Goal: Task Accomplishment & Management: Complete application form

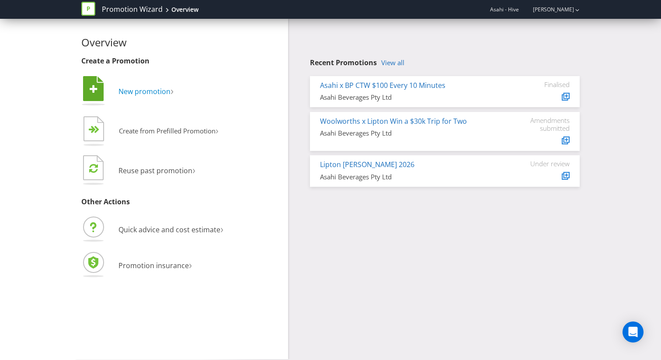
click at [170, 94] on span "New promotion" at bounding box center [144, 92] width 52 height 10
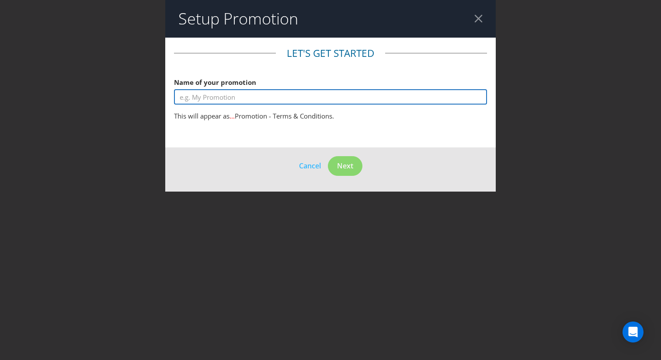
click at [241, 93] on input "text" at bounding box center [330, 96] width 313 height 15
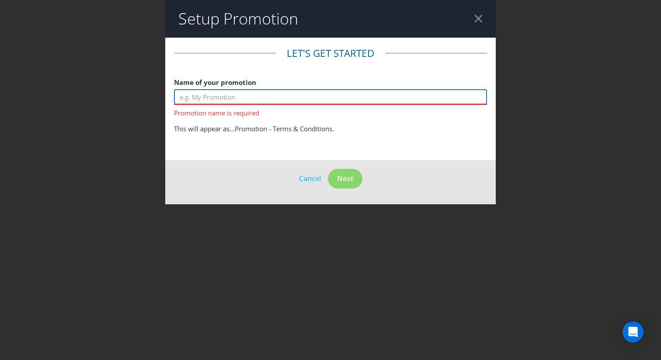
paste input "Uber Eats x Reddy - CTW $50 Rebel e-Gift Card Instantly"
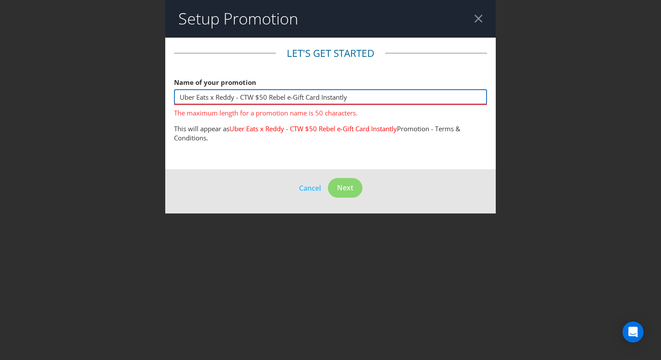
click at [255, 98] on input "Uber Eats x Reddy - CTW $50 Rebel e-Gift Card Instantly" at bounding box center [330, 96] width 313 height 15
click at [289, 97] on input "Uber Eats x Reddy Win $50 Rebel e-Gift Card Instantly" at bounding box center [330, 96] width 313 height 15
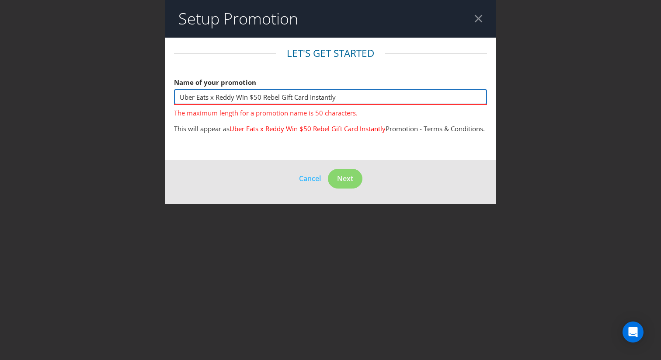
drag, startPoint x: 237, startPoint y: 97, endPoint x: 249, endPoint y: 98, distance: 11.8
click at [249, 98] on input "Uber Eats x Reddy Win $50 Rebel Gift Card Instantly" at bounding box center [330, 96] width 313 height 15
drag, startPoint x: 344, startPoint y: 98, endPoint x: 311, endPoint y: 98, distance: 32.8
click at [311, 98] on input "Uber Eats x Reddy Win $50 Rebel Gift Card Instantly" at bounding box center [330, 96] width 313 height 15
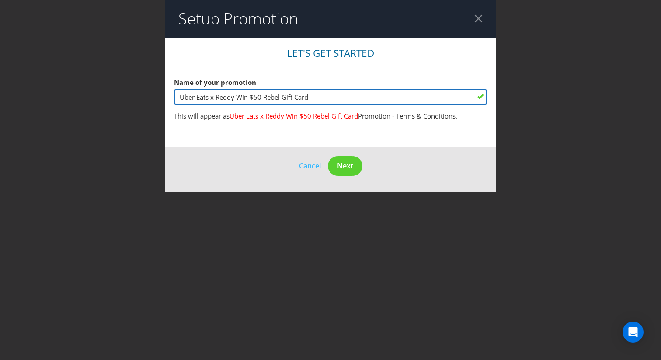
click at [239, 98] on input "Uber Eats x Reddy Win $50 Rebel Gift Card" at bounding box center [330, 96] width 313 height 15
click at [299, 95] on input "Uber Eats x Reddy CTW Win $50 Rebel Gift Card" at bounding box center [330, 96] width 313 height 15
type input "Uber Eats x Reddy CTW Win $50 Rebel e-Gift Card"
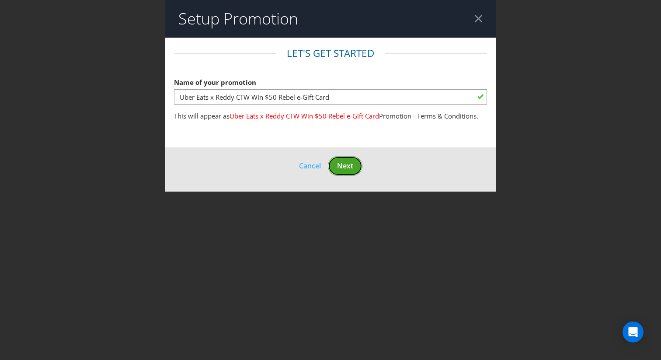
click at [341, 163] on span "Next" at bounding box center [345, 166] width 16 height 10
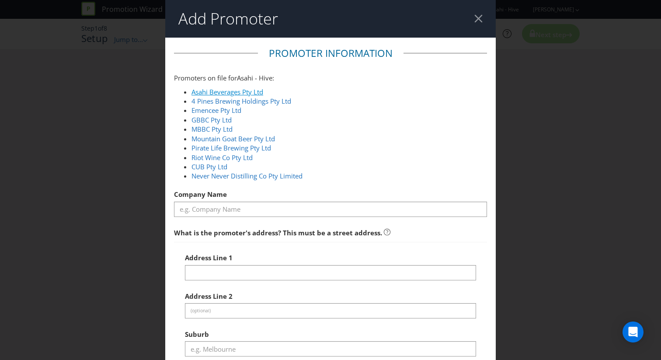
click at [237, 90] on link "Asahi Beverages Pty Ltd" at bounding box center [227, 91] width 72 height 9
type input "Asahi Beverages Pty Ltd"
type input "[STREET_ADDRESS]"
type input "Southbank"
type input "3006"
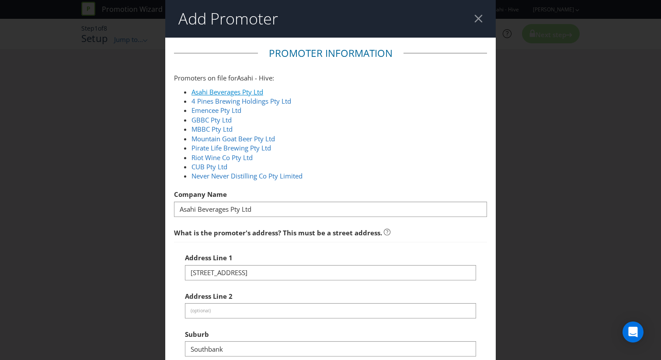
select select "AU"
type input "1800 244 054"
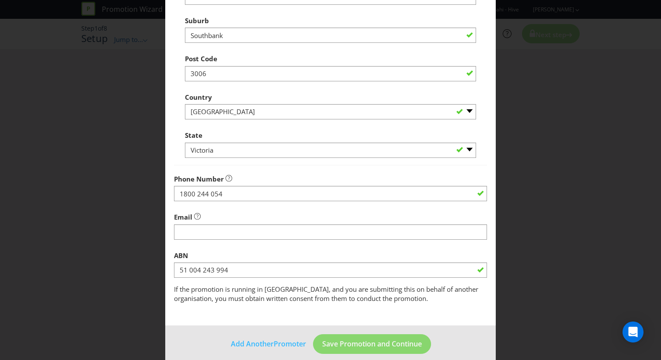
scroll to position [323, 0]
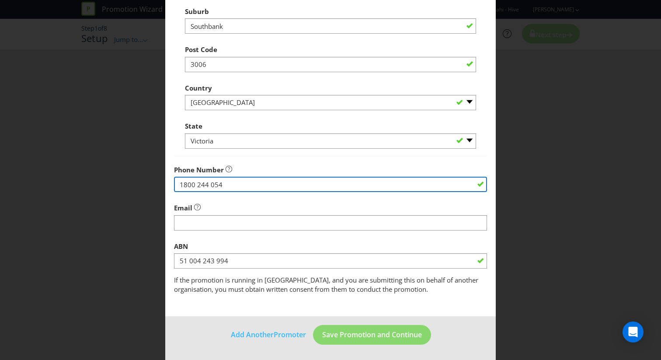
click at [261, 188] on input "1800 244 054" at bounding box center [330, 184] width 313 height 15
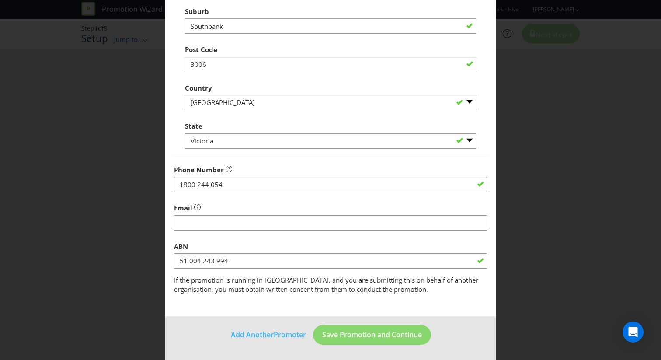
click at [251, 212] on div "Email" at bounding box center [330, 214] width 313 height 31
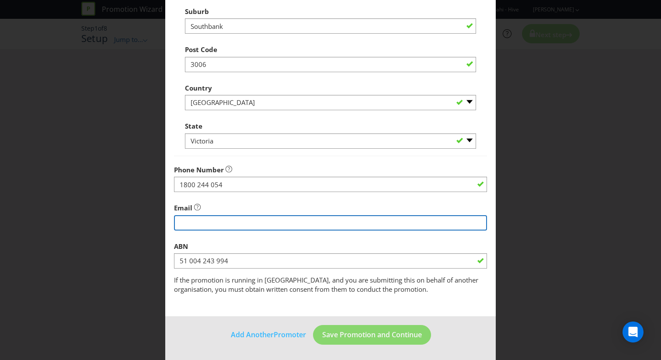
click at [251, 224] on input "string" at bounding box center [330, 222] width 313 height 15
type input "[EMAIL_ADDRESS][DOMAIN_NAME]"
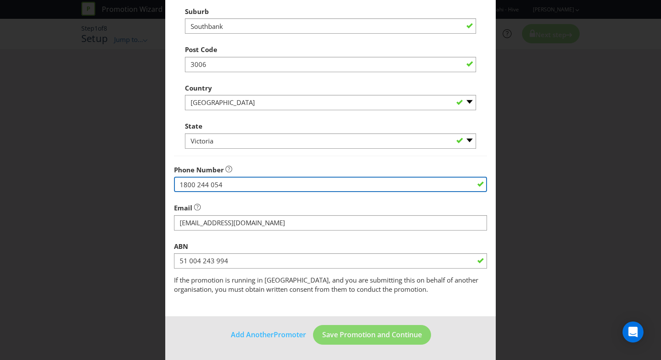
type input "1800244054"
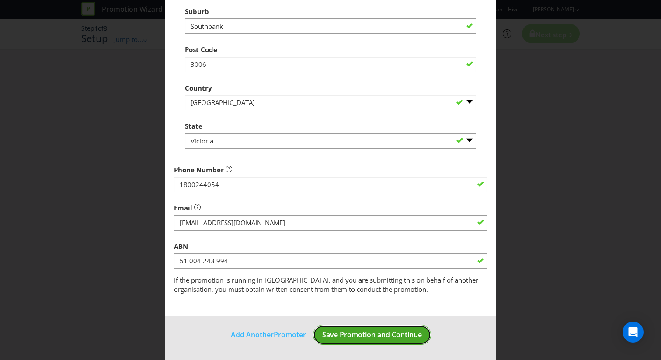
click at [378, 338] on span "Save Promotion and Continue" at bounding box center [372, 335] width 100 height 10
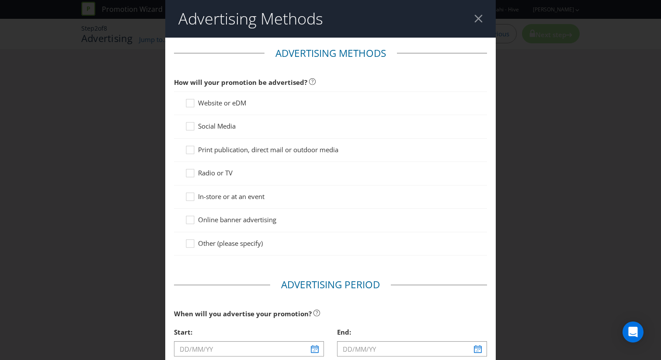
click at [209, 104] on span "Website or eDM" at bounding box center [222, 102] width 48 height 9
click at [0, 0] on input "Website or eDM" at bounding box center [0, 0] width 0 height 0
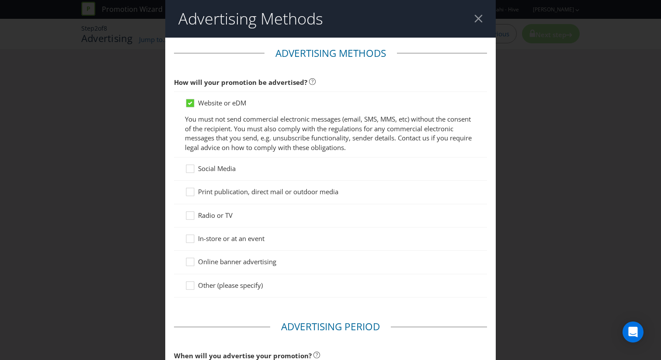
click at [215, 171] on span "Social Media" at bounding box center [217, 168] width 38 height 9
click at [0, 0] on input "Social Media" at bounding box center [0, 0] width 0 height 0
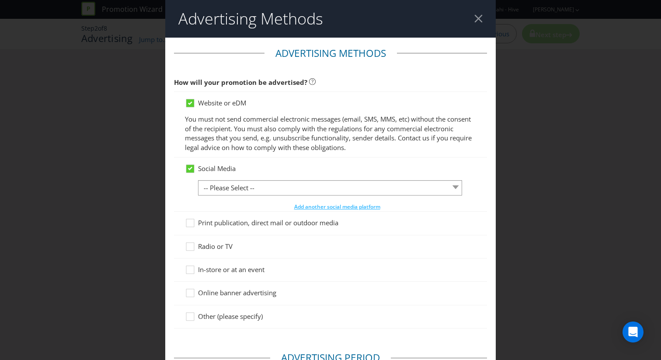
click at [220, 167] on span "Social Media" at bounding box center [217, 168] width 38 height 9
click at [0, 0] on input "Social Media" at bounding box center [0, 0] width 0 height 0
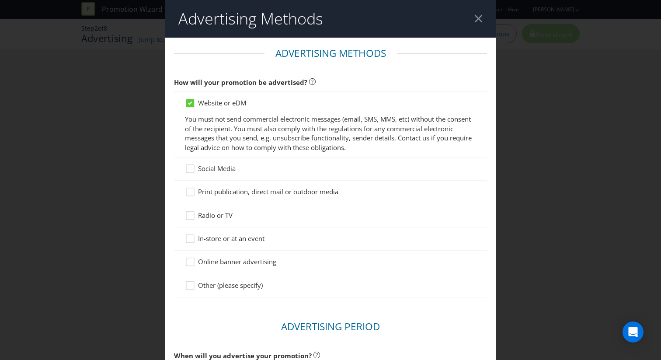
click at [222, 195] on span "Print publication, direct mail or outdoor media" at bounding box center [268, 191] width 140 height 9
click at [0, 0] on input "Print publication, direct mail or outdoor media" at bounding box center [0, 0] width 0 height 0
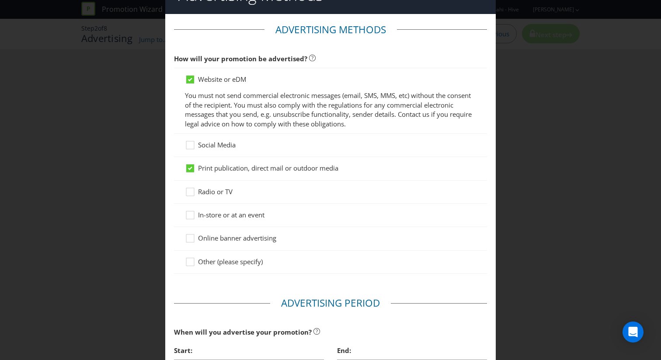
scroll to position [30, 0]
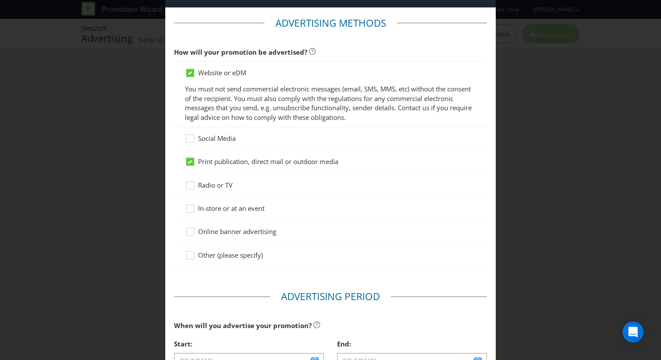
click at [226, 205] on span "In-store or at an event" at bounding box center [231, 208] width 66 height 9
click at [0, 0] on input "In-store or at an event" at bounding box center [0, 0] width 0 height 0
click at [227, 229] on span "Online banner advertising" at bounding box center [237, 231] width 78 height 9
click at [0, 0] on input "Online banner advertising" at bounding box center [0, 0] width 0 height 0
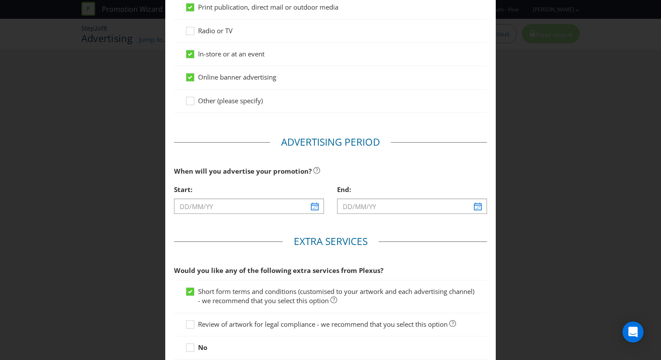
scroll to position [255, 0]
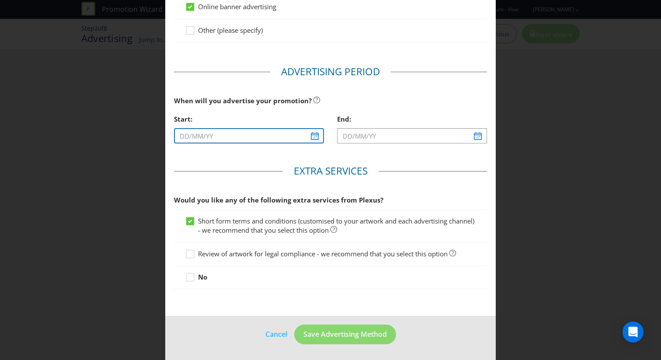
click at [316, 137] on input "text" at bounding box center [249, 135] width 150 height 15
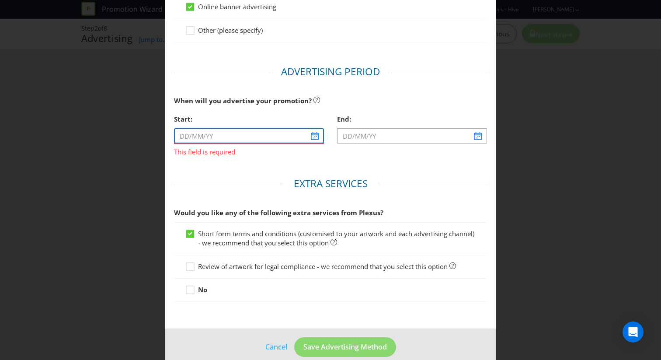
click at [243, 141] on input "text" at bounding box center [249, 135] width 150 height 15
click at [310, 136] on input "text" at bounding box center [249, 135] width 150 height 15
click at [314, 136] on input "text" at bounding box center [249, 135] width 150 height 15
click at [315, 164] on main "Advertising Methods How will your promotion be advertised? Website or eDM You m…" at bounding box center [330, 56] width 330 height 546
click at [314, 143] on div "This field is required" at bounding box center [249, 142] width 150 height 28
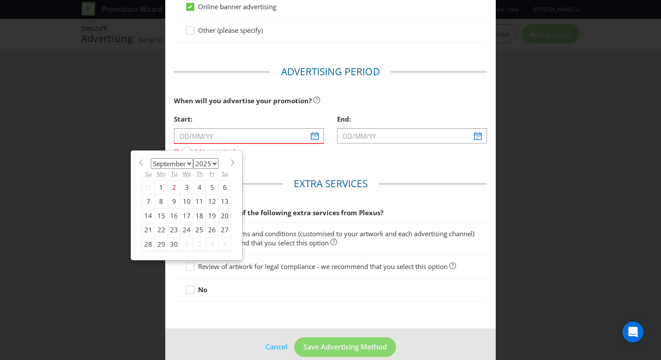
click at [229, 161] on span at bounding box center [232, 162] width 7 height 7
select select "10"
click at [160, 218] on div "10" at bounding box center [161, 216] width 13 height 14
type input "[DATE]"
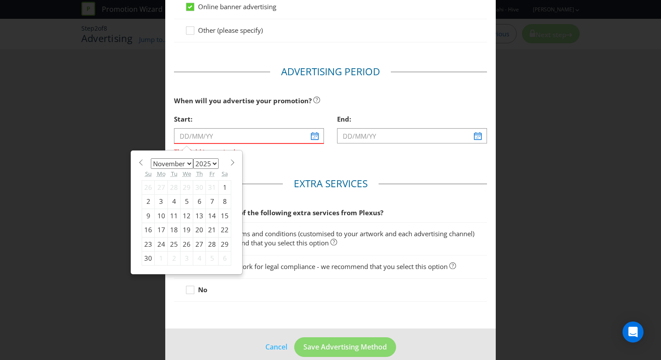
type input "[DATE]"
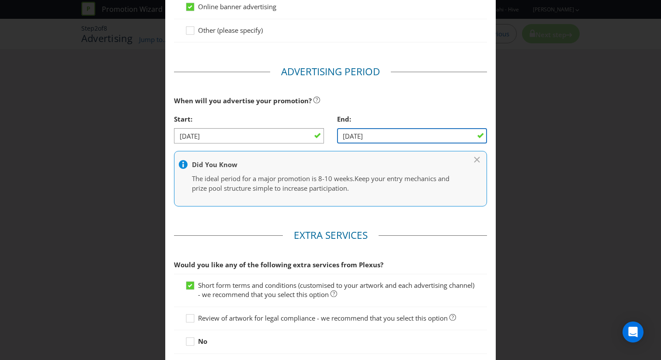
click at [422, 136] on input "[DATE]" at bounding box center [412, 135] width 150 height 15
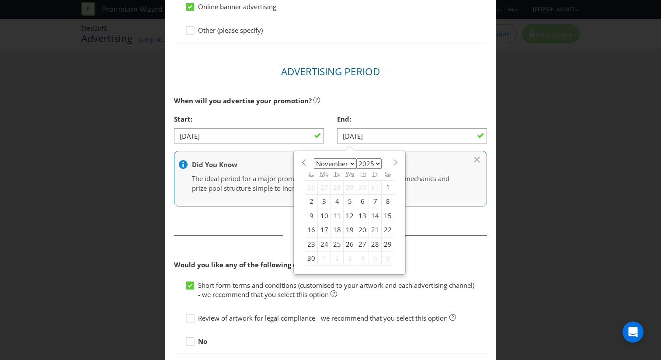
click at [394, 161] on span at bounding box center [395, 162] width 7 height 7
click at [305, 163] on span at bounding box center [303, 162] width 7 height 7
click at [393, 160] on span at bounding box center [395, 162] width 7 height 7
select select "11"
click at [325, 201] on div "8" at bounding box center [324, 202] width 13 height 14
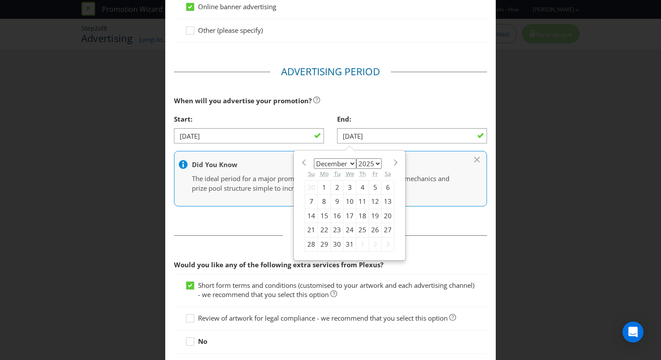
type input "[DATE]"
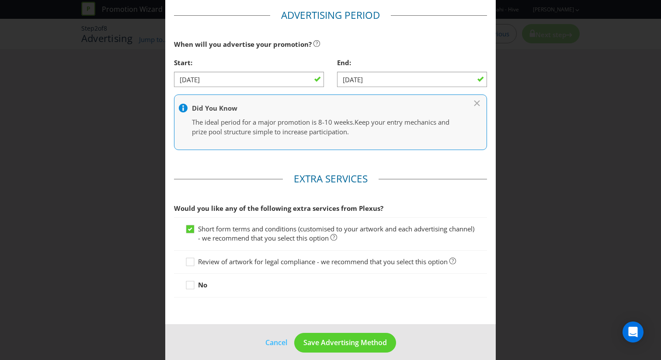
scroll to position [319, 0]
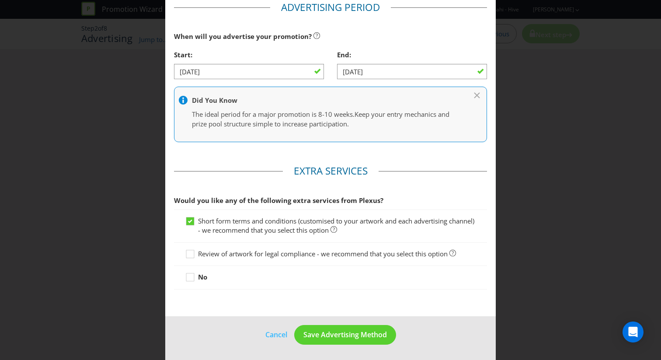
click at [288, 255] on span "Review of artwork for legal compliance - we recommend that you select this opti…" at bounding box center [323, 253] width 250 height 9
click at [0, 0] on input "Review of artwork for legal compliance - we recommend that you select this opti…" at bounding box center [0, 0] width 0 height 0
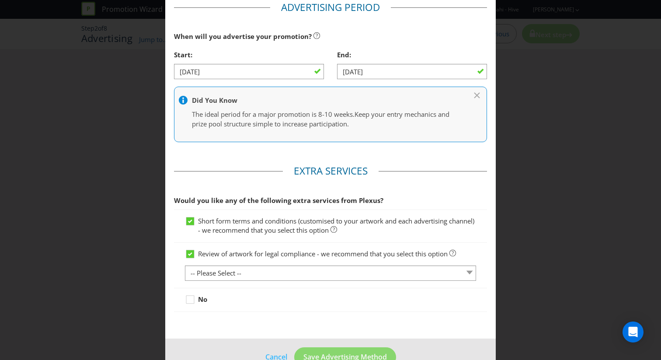
scroll to position [341, 0]
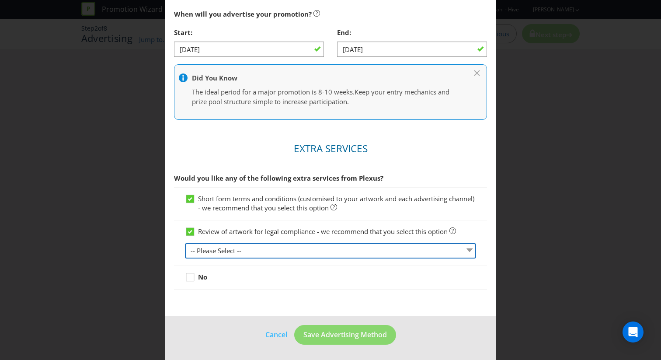
click at [282, 254] on select "-- Please Select -- 1 piece 2-4 pieces (provided at same time) 5-7 pieces (prov…" at bounding box center [330, 250] width 291 height 15
select select "MARKETING_REVIEW_1"
click at [185, 243] on select "-- Please Select -- 1 piece 2-4 pieces (provided at same time) 5-7 pieces (prov…" at bounding box center [330, 250] width 291 height 15
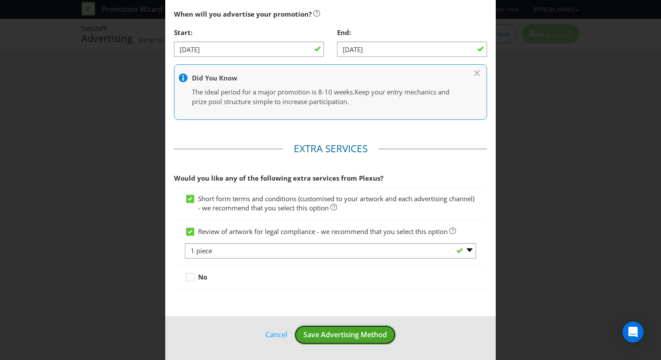
click at [333, 341] on button "Save Advertising Method" at bounding box center [345, 335] width 102 height 20
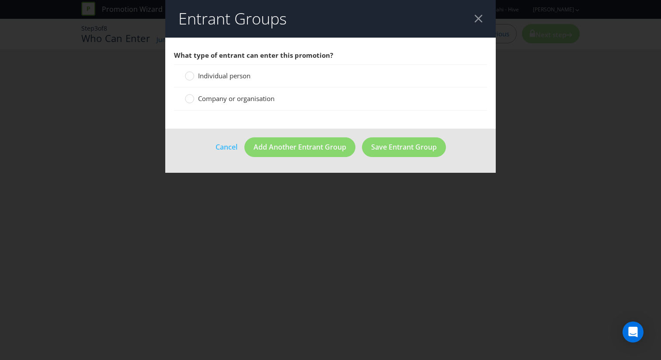
click at [219, 80] on span "Individual person" at bounding box center [224, 75] width 52 height 9
click at [0, 0] on input "Individual person" at bounding box center [0, 0] width 0 height 0
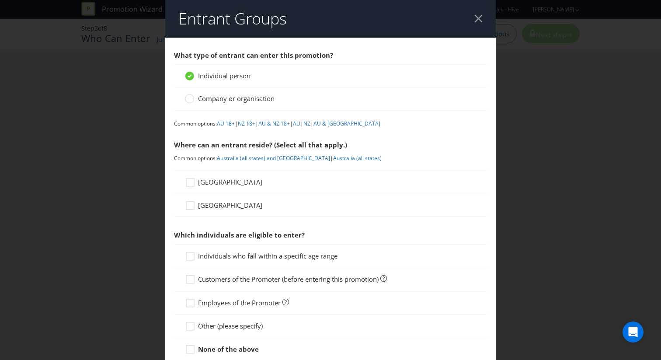
click at [214, 184] on span "[GEOGRAPHIC_DATA]" at bounding box center [230, 181] width 64 height 9
click at [0, 0] on input "[GEOGRAPHIC_DATA]" at bounding box center [0, 0] width 0 height 0
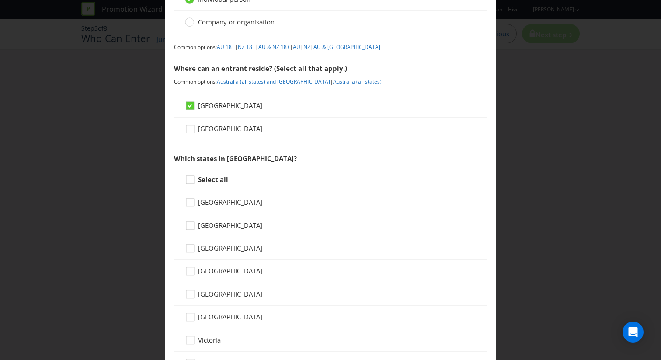
click at [214, 184] on div "Select all" at bounding box center [330, 179] width 313 height 23
click at [215, 179] on strong "Select all" at bounding box center [213, 179] width 30 height 9
click at [0, 0] on input "Select all" at bounding box center [0, 0] width 0 height 0
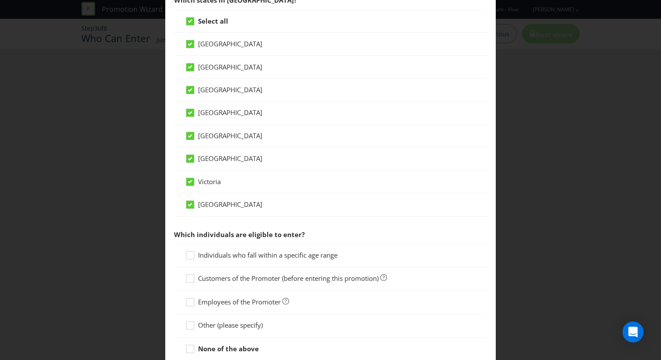
scroll to position [298, 0]
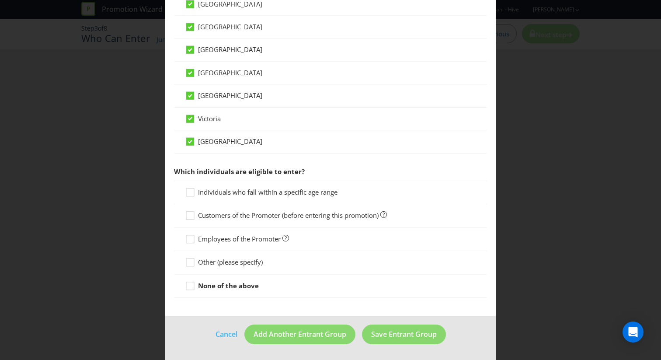
click at [247, 193] on span "Individuals who fall within a specific age range" at bounding box center [267, 192] width 139 height 9
click at [0, 0] on input "Individuals who fall within a specific age range" at bounding box center [0, 0] width 0 height 0
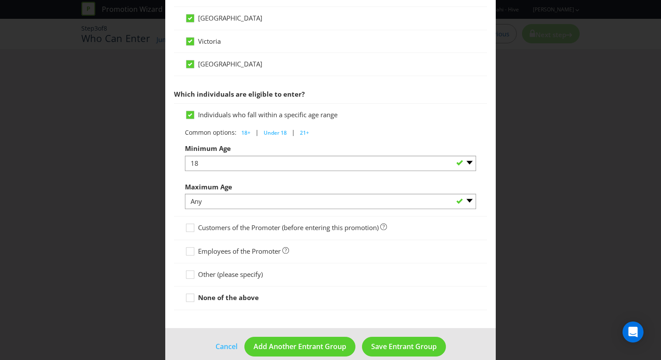
scroll to position [387, 0]
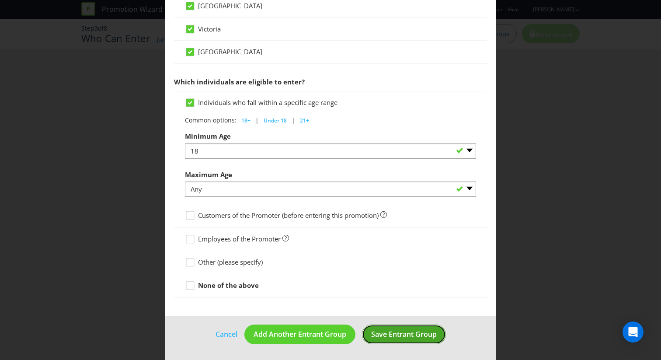
click at [402, 335] on span "Save Entrant Group" at bounding box center [404, 334] width 66 height 10
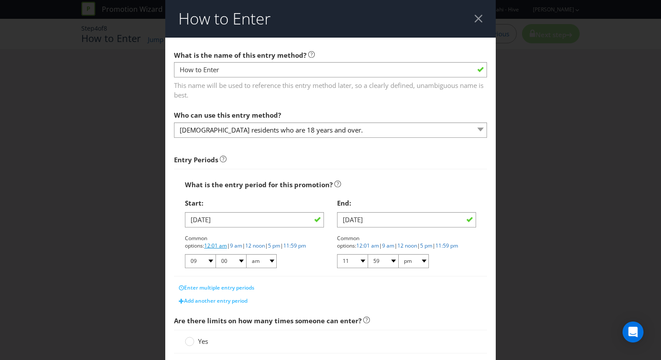
click at [227, 242] on link "12:01 am" at bounding box center [215, 245] width 23 height 7
select select "12"
select select "01"
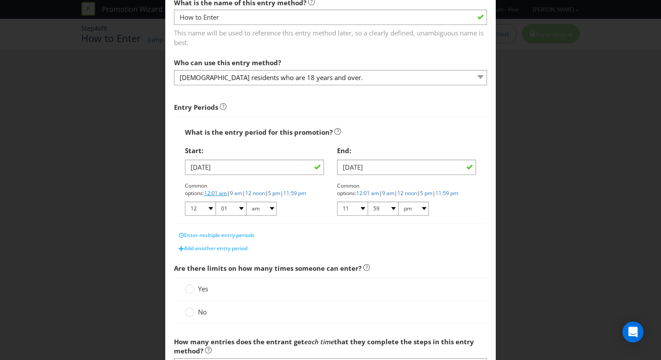
scroll to position [54, 0]
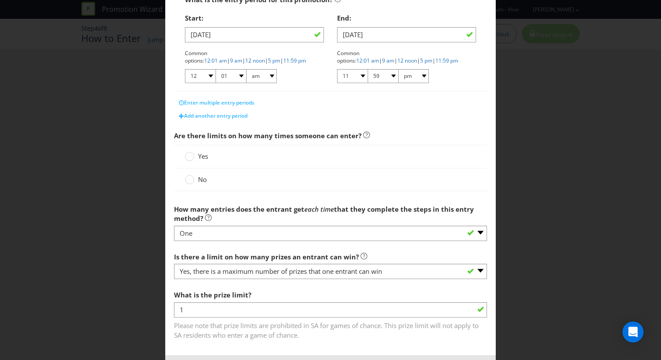
click at [202, 159] on span "Yes" at bounding box center [203, 156] width 10 height 9
click at [0, 0] on input "Yes" at bounding box center [0, 0] width 0 height 0
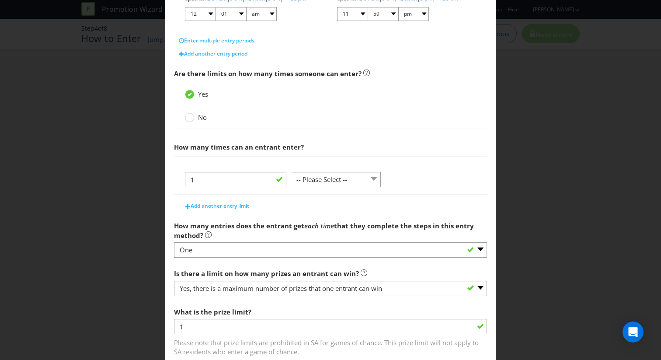
scroll to position [265, 0]
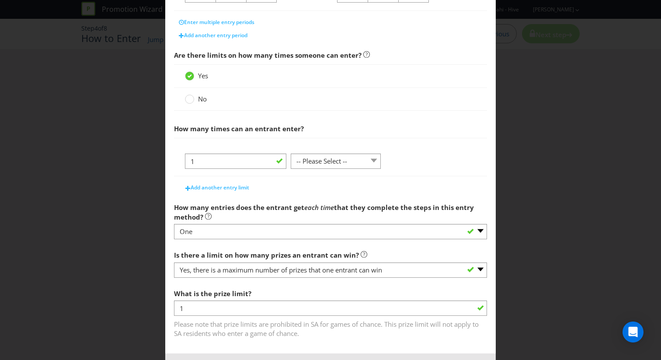
click at [320, 169] on div at bounding box center [336, 168] width 90 height 1
click at [324, 164] on select "-- Please Select -- per person per day per purchase per transaction Other (plea…" at bounding box center [336, 160] width 90 height 15
select select "PER_TRANSACTION"
click at [291, 153] on select "-- Please Select -- per person per day per purchase per transaction Other (plea…" at bounding box center [336, 160] width 90 height 15
click at [226, 186] on span "Add another entry limit" at bounding box center [220, 187] width 59 height 7
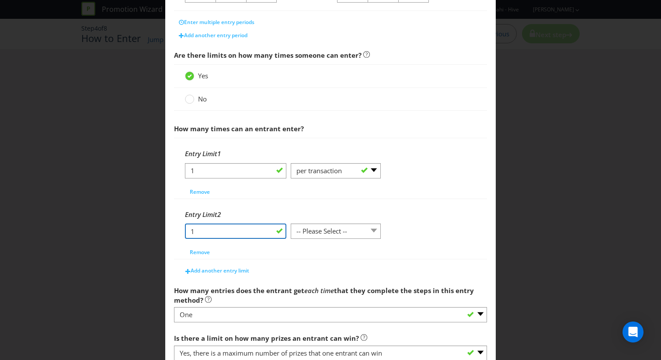
click at [223, 229] on input "1" at bounding box center [235, 230] width 101 height 15
type input "3"
click at [350, 229] on select "-- Please Select -- per person per day per purchase per transaction Other (plea…" at bounding box center [336, 230] width 90 height 15
select select "PER_DAY"
click at [291, 223] on select "-- Please Select -- per person per day per purchase per transaction Other (plea…" at bounding box center [336, 230] width 90 height 15
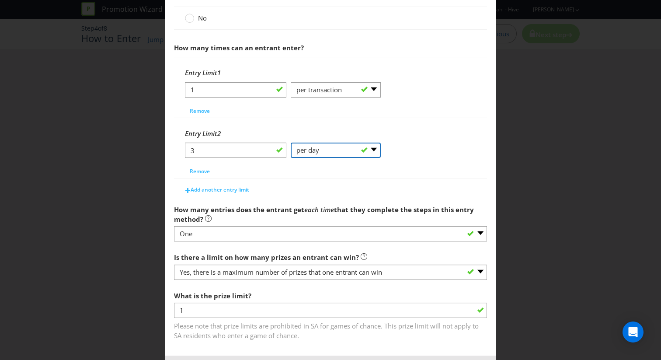
scroll to position [386, 0]
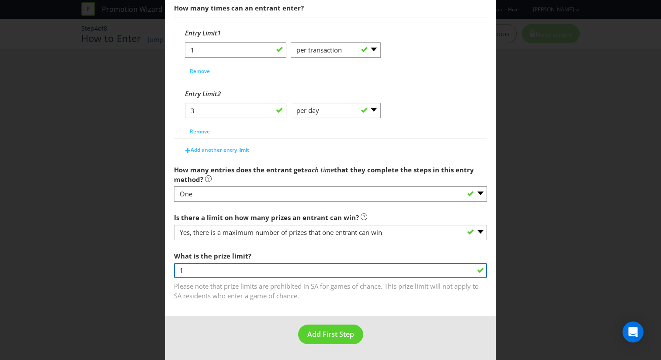
click at [247, 270] on input "1" at bounding box center [330, 270] width 313 height 15
type input "3"
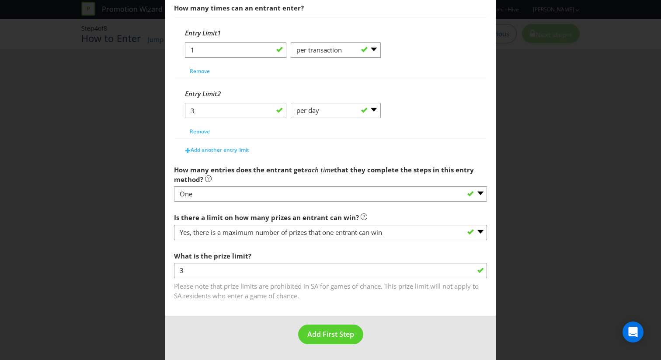
click at [251, 325] on footer "Add First Step" at bounding box center [330, 338] width 330 height 44
click at [325, 336] on span "Add First Step" at bounding box center [330, 334] width 47 height 10
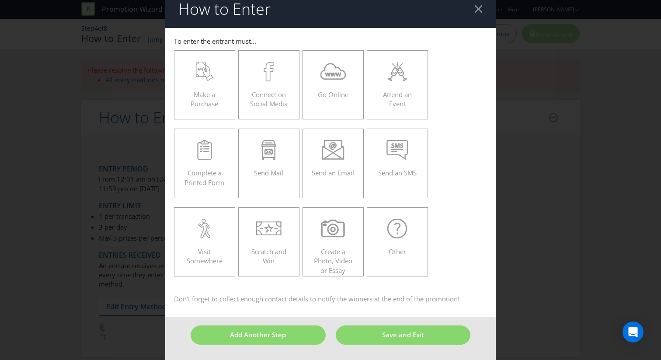
scroll to position [9, 0]
click at [198, 73] on icon at bounding box center [204, 72] width 17 height 20
click at [0, 0] on input "Make a Purchase" at bounding box center [0, 0] width 0 height 0
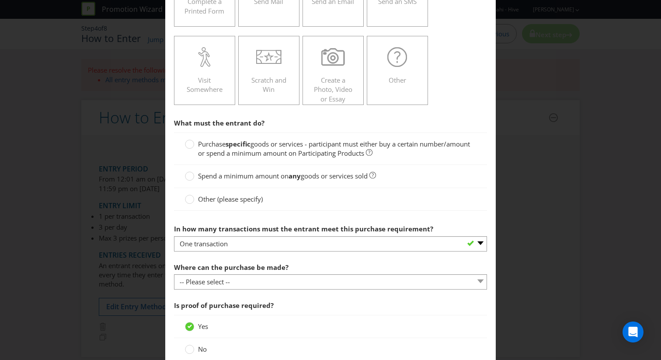
scroll to position [189, 0]
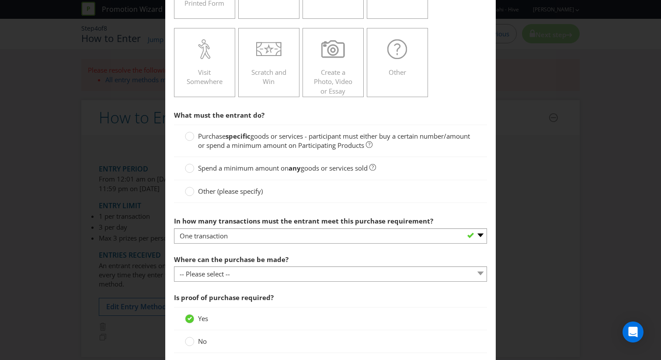
click at [246, 148] on span "goods or services - participant must either buy a certain number/amount or spen…" at bounding box center [334, 141] width 272 height 18
click at [0, 0] on input "Purchase specific goods or services - participant must either buy a certain num…" at bounding box center [0, 0] width 0 height 0
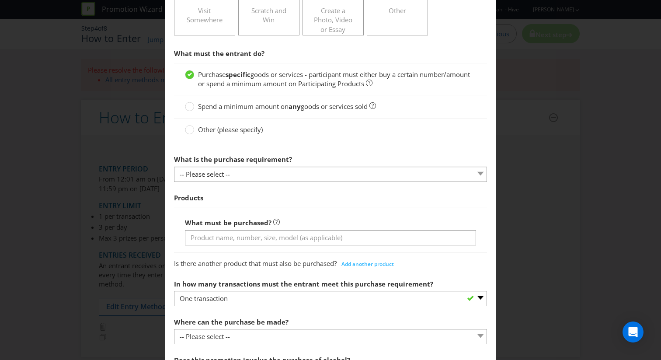
scroll to position [275, 0]
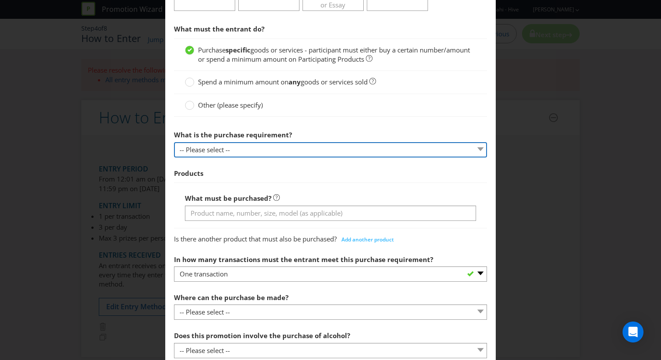
click at [246, 150] on select "-- Please select -- Buy a certain number of these products or services Spend a …" at bounding box center [330, 149] width 313 height 15
select select "MINIMUM_QUANTITY"
click at [174, 142] on select "-- Please select -- Buy a certain number of these products or services Spend a …" at bounding box center [330, 149] width 313 height 15
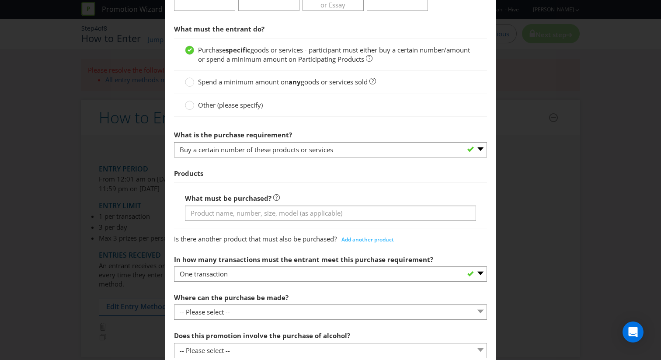
click at [249, 226] on div "What must be purchased?" at bounding box center [330, 204] width 313 height 45
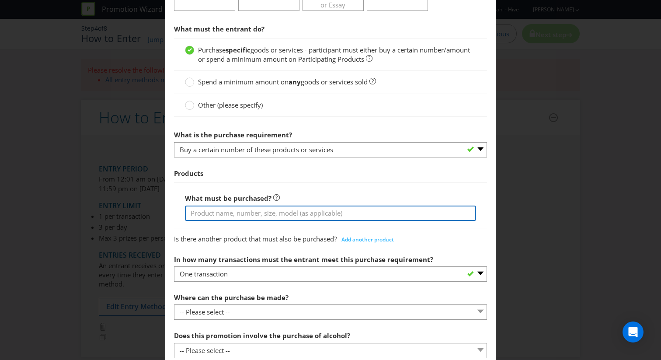
click at [250, 215] on input "text" at bounding box center [330, 212] width 291 height 15
type input "any Participating Solo Products"
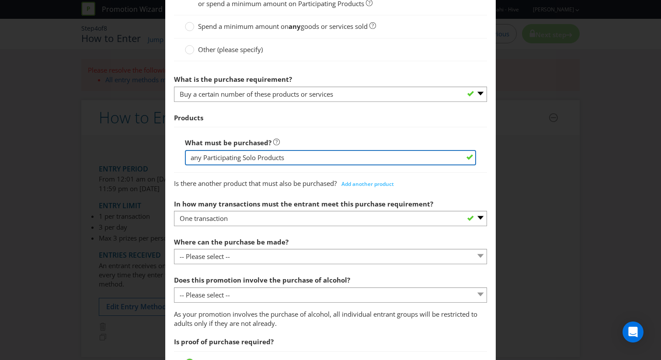
scroll to position [377, 0]
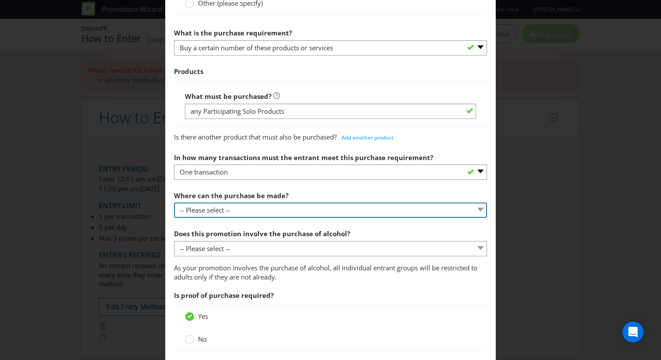
click at [280, 212] on select "-- Please select -- Any stores displaying promotional material (including onlin…" at bounding box center [330, 209] width 313 height 15
select select "OTHER"
click at [174, 202] on select "-- Please select -- Any stores displaying promotional material (including onlin…" at bounding box center [330, 209] width 313 height 15
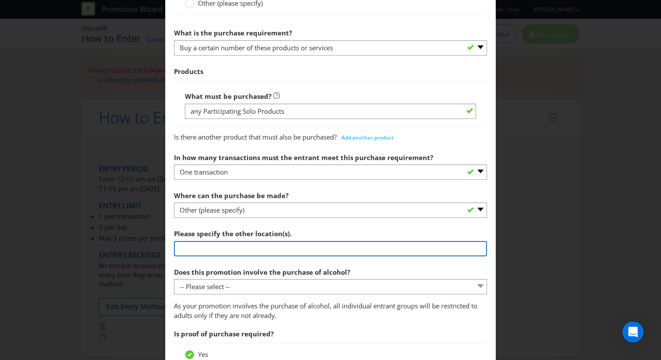
click at [221, 247] on input "text" at bounding box center [330, 248] width 313 height 15
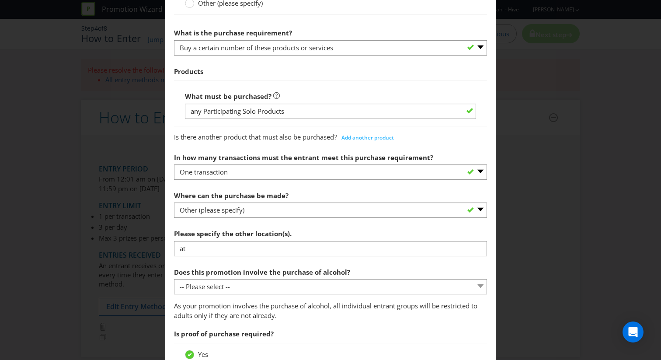
click at [342, 266] on label "Does this promotion involve the purchase of alcohol?" at bounding box center [263, 270] width 178 height 14
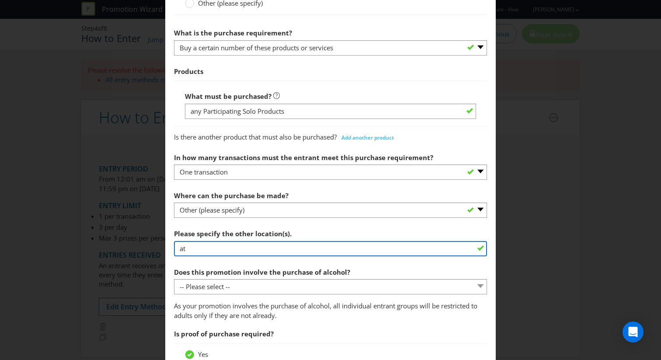
click at [307, 250] on input "at" at bounding box center [330, 248] width 313 height 15
type input "a"
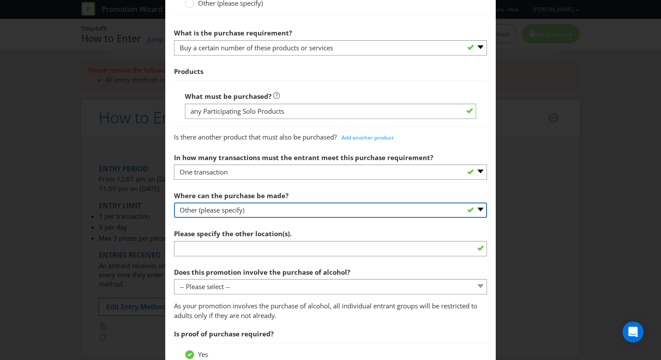
click at [261, 205] on select "-- Please select -- Any stores displaying promotional material (including onlin…" at bounding box center [330, 209] width 313 height 15
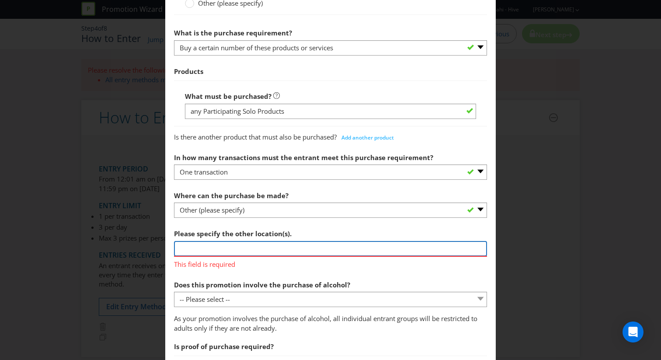
click at [272, 245] on input "text" at bounding box center [330, 248] width 313 height 15
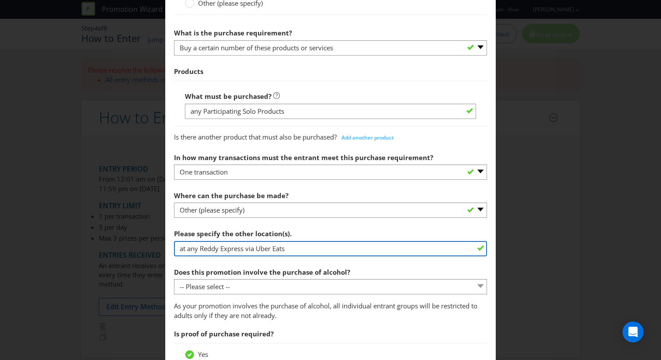
type input "at any Reddy Express via Uber Eats"
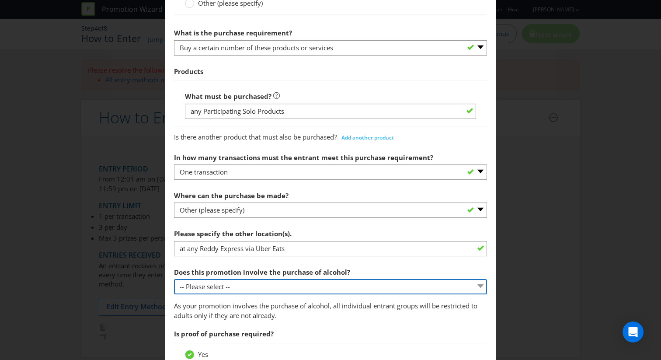
click at [269, 288] on select "-- Please select -- Yes, for on-premises consumption Yes, for off-premises cons…" at bounding box center [330, 286] width 313 height 15
select select "NO"
click at [174, 279] on select "-- Please select -- Yes, for on-premises consumption Yes, for off-premises cons…" at bounding box center [330, 286] width 313 height 15
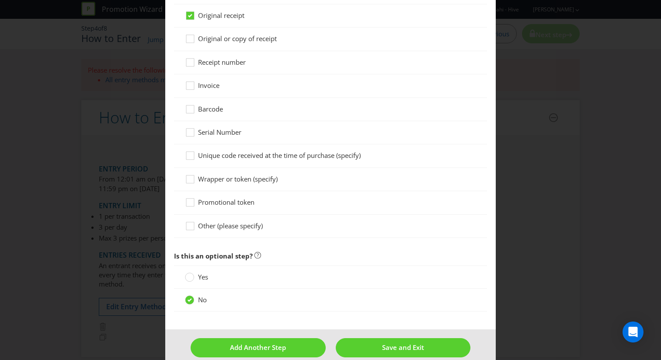
scroll to position [779, 0]
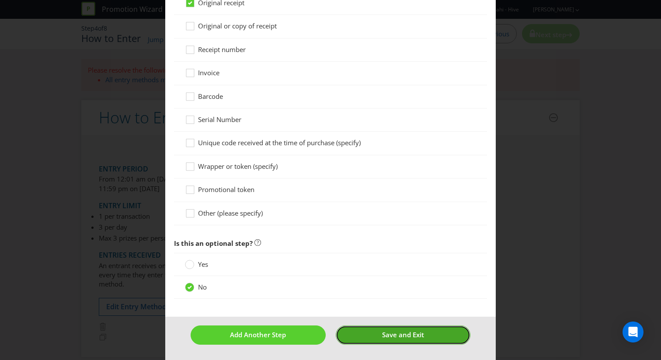
click at [388, 334] on span "Save and Exit" at bounding box center [403, 334] width 42 height 9
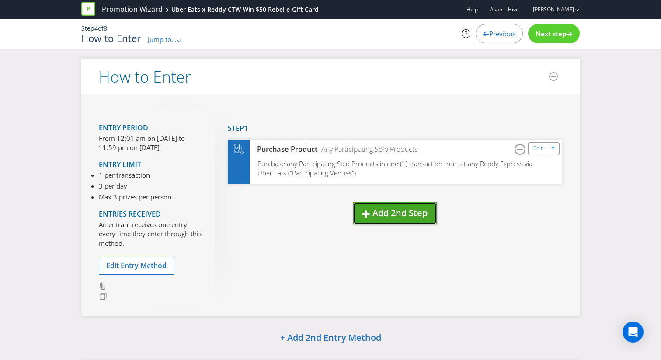
click at [367, 210] on span "button" at bounding box center [366, 213] width 8 height 10
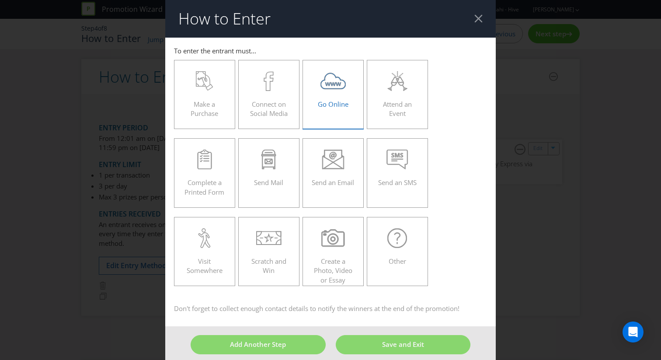
click at [332, 111] on span at bounding box center [333, 115] width 2 height 9
click at [0, 0] on input "Go Online" at bounding box center [0, 0] width 0 height 0
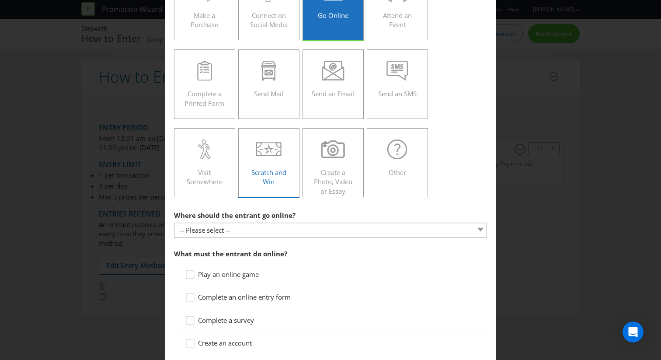
scroll to position [120, 0]
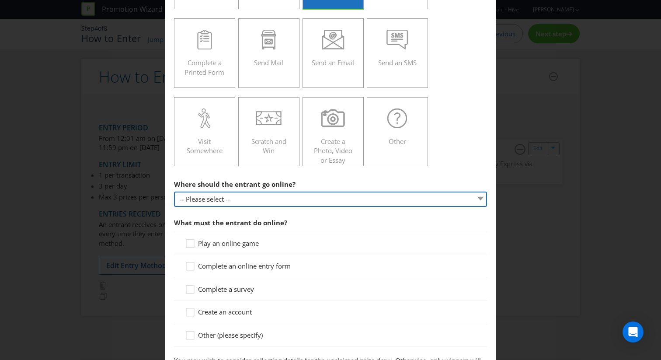
click at [267, 202] on select "-- Please select -- At a specific URL Using a direct link sent to the entrant b…" at bounding box center [330, 198] width 313 height 15
select select "SPECIFIC_URL"
click at [174, 191] on select "-- Please select -- At a specific URL Using a direct link sent to the entrant b…" at bounding box center [330, 198] width 313 height 15
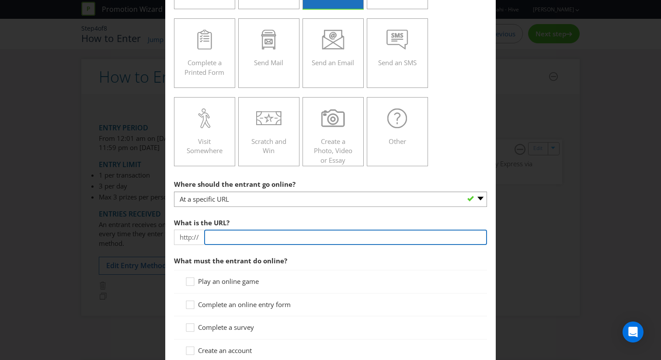
click at [265, 233] on input "text" at bounding box center [345, 236] width 283 height 15
type input "r"
type input "w"
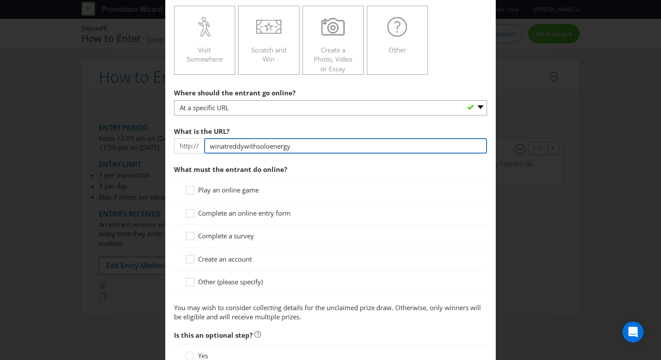
scroll to position [223, 0]
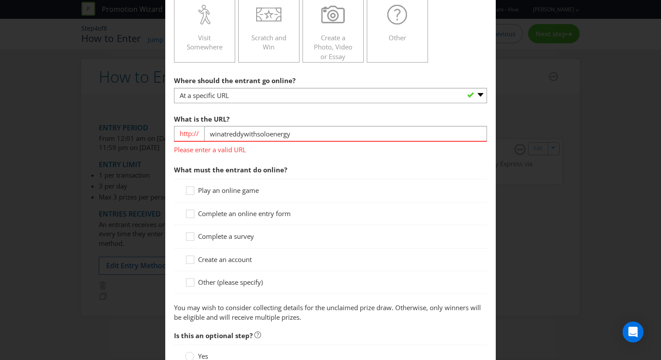
click at [258, 201] on div "Play an online game Complete an online entry form Complete a survey Create an a…" at bounding box center [330, 236] width 313 height 115
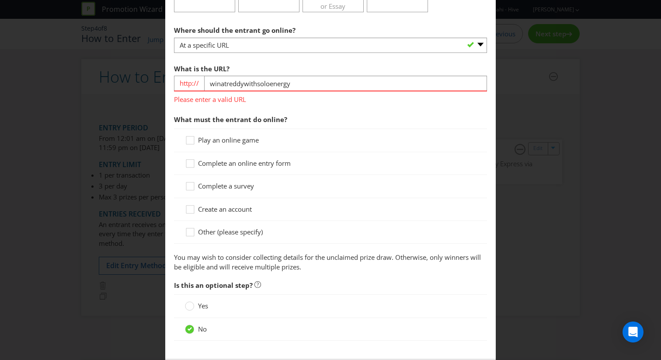
scroll to position [276, 0]
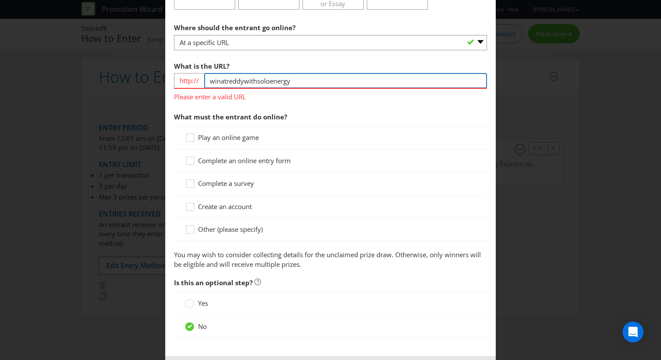
click at [300, 82] on input "winatreddywithsoloenergy" at bounding box center [345, 80] width 283 height 15
type input "[DOMAIN_NAME]"
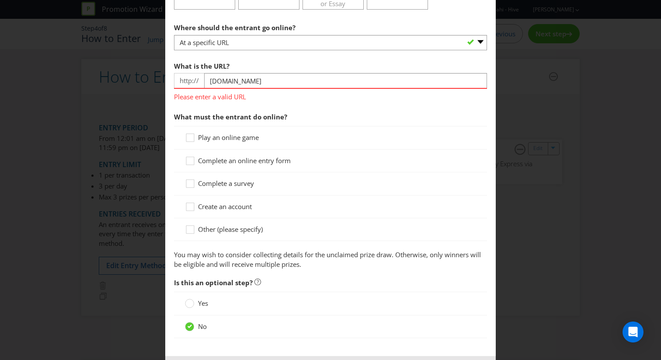
click at [270, 160] on div "Play an online game Complete an online entry form Complete a survey Create an a…" at bounding box center [330, 183] width 313 height 115
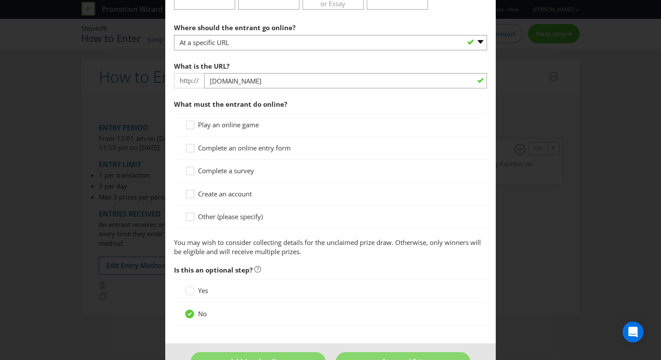
click at [271, 152] on span "Complete an online entry form" at bounding box center [244, 147] width 93 height 9
click at [0, 0] on input "Complete an online entry form" at bounding box center [0, 0] width 0 height 0
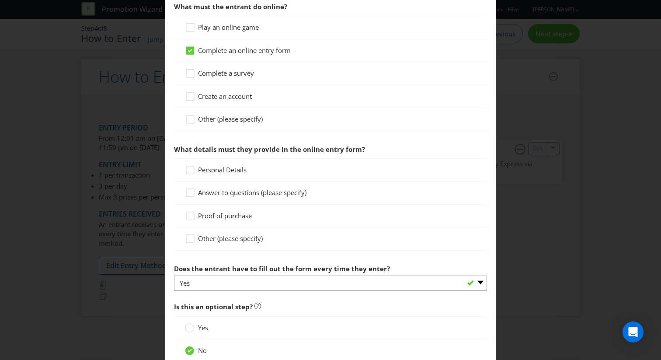
scroll to position [414, 0]
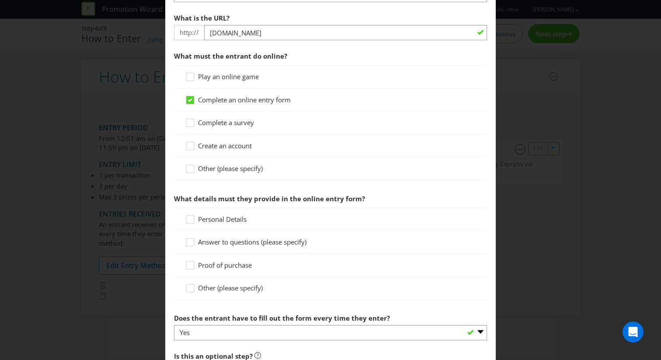
click at [242, 98] on span "Complete an online entry form" at bounding box center [244, 99] width 93 height 9
click at [0, 0] on input "Complete an online entry form" at bounding box center [0, 0] width 0 height 0
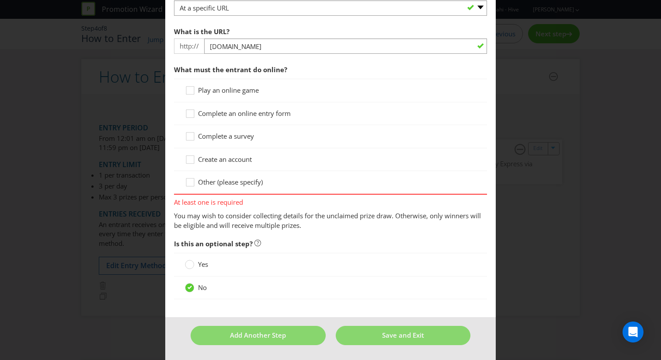
click at [245, 111] on span "Complete an online entry form" at bounding box center [244, 113] width 93 height 9
click at [0, 0] on input "Complete an online entry form" at bounding box center [0, 0] width 0 height 0
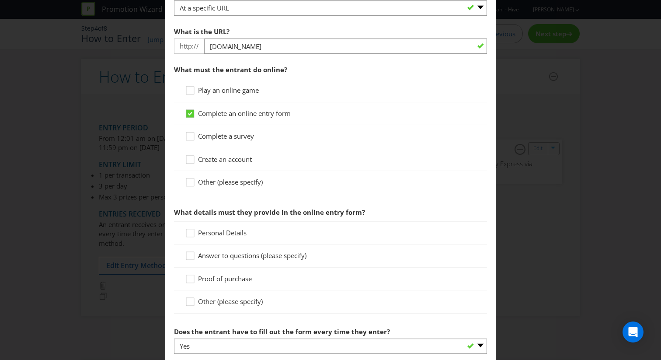
scroll to position [324, 0]
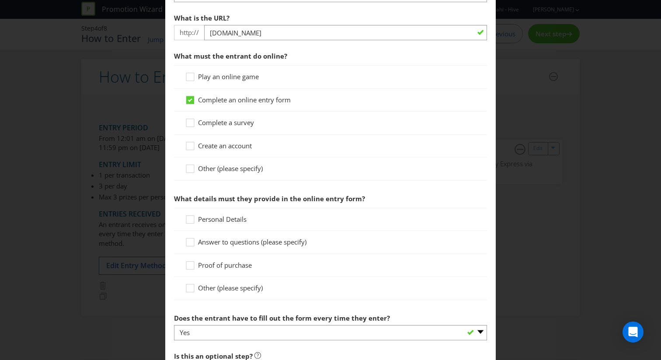
click at [231, 222] on span "Personal Details" at bounding box center [222, 219] width 49 height 9
click at [0, 0] on input "Personal Details" at bounding box center [0, 0] width 0 height 0
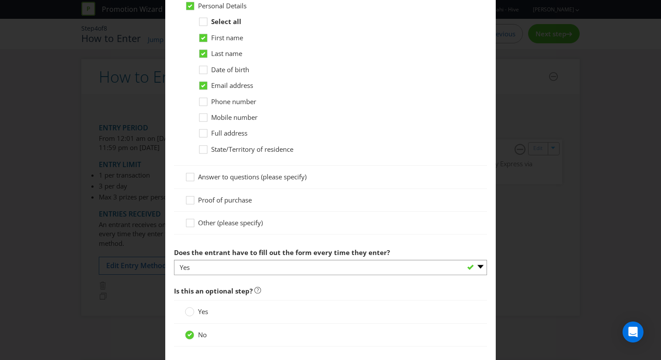
scroll to position [548, 0]
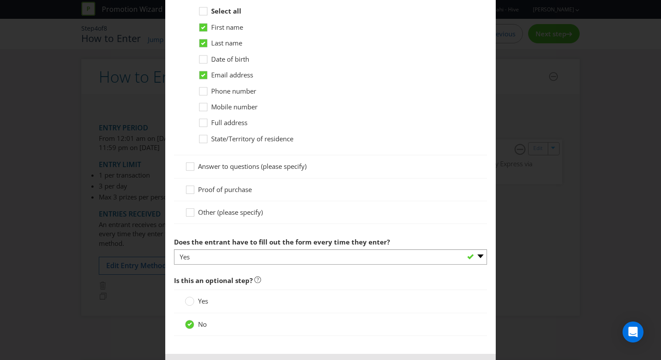
click at [229, 189] on span "Proof of purchase" at bounding box center [225, 189] width 54 height 9
click at [0, 0] on input "Proof of purchase" at bounding box center [0, 0] width 0 height 0
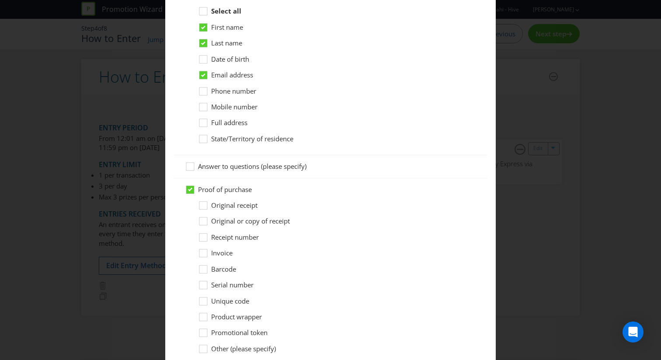
click at [232, 205] on span "Original receipt" at bounding box center [234, 205] width 46 height 9
click at [0, 0] on input "Original receipt" at bounding box center [0, 0] width 0 height 0
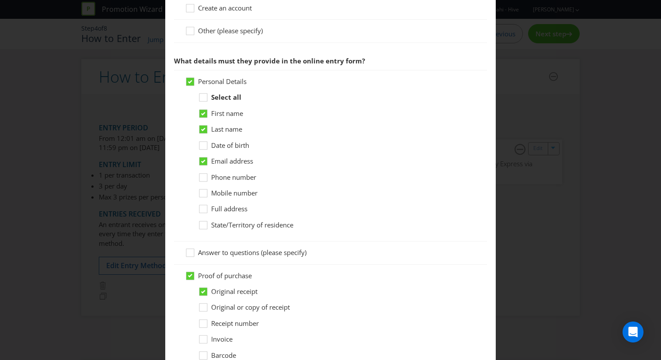
scroll to position [462, 0]
click at [233, 179] on span "Phone number" at bounding box center [233, 177] width 45 height 9
click at [0, 0] on input "Phone number" at bounding box center [0, 0] width 0 height 0
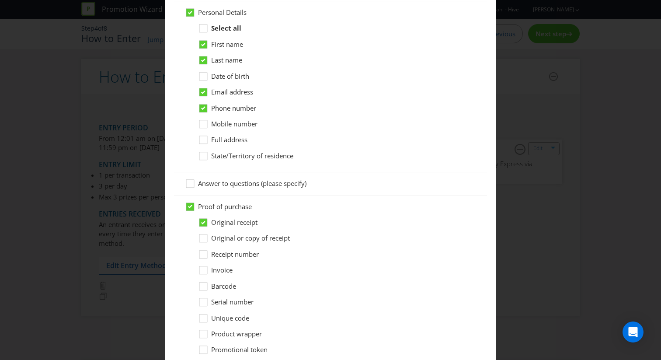
scroll to position [533, 0]
click at [237, 126] on span "Mobile number" at bounding box center [234, 122] width 46 height 9
click at [0, 0] on input "Mobile number" at bounding box center [0, 0] width 0 height 0
click at [237, 110] on span "Phone number" at bounding box center [233, 106] width 45 height 9
click at [0, 0] on input "Phone number" at bounding box center [0, 0] width 0 height 0
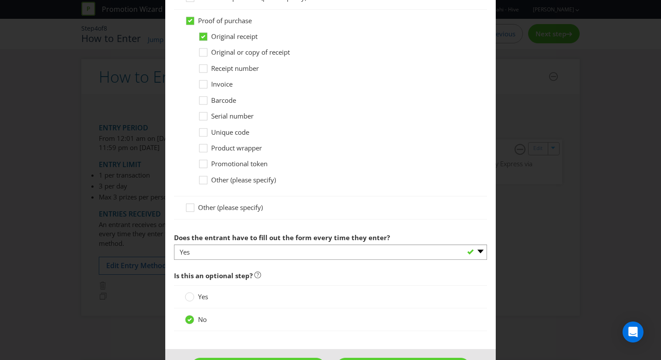
scroll to position [749, 0]
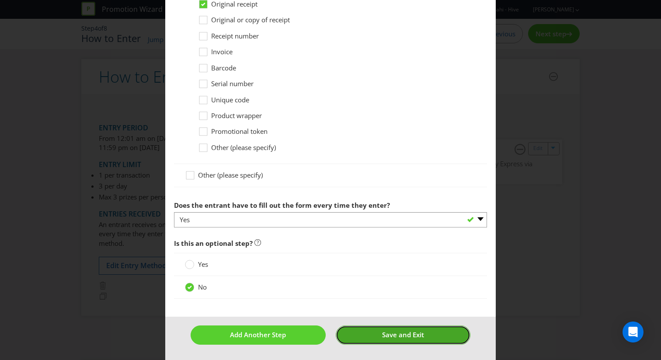
click at [380, 336] on button "Save and Exit" at bounding box center [403, 334] width 135 height 19
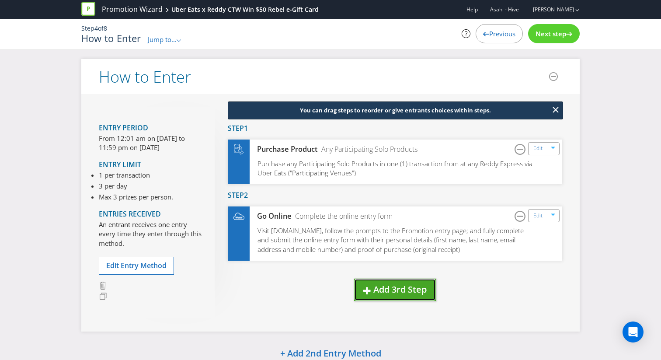
click at [382, 299] on button "Add 3rd Step" at bounding box center [395, 289] width 82 height 22
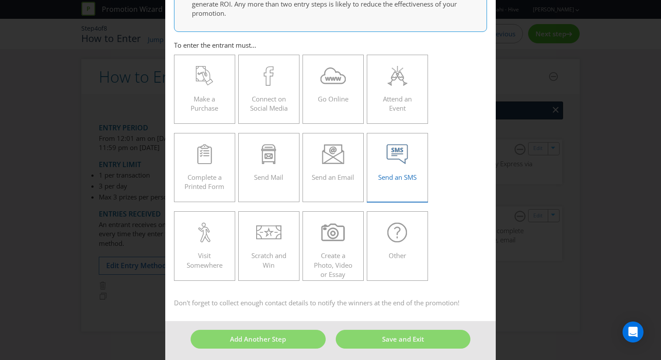
scroll to position [83, 0]
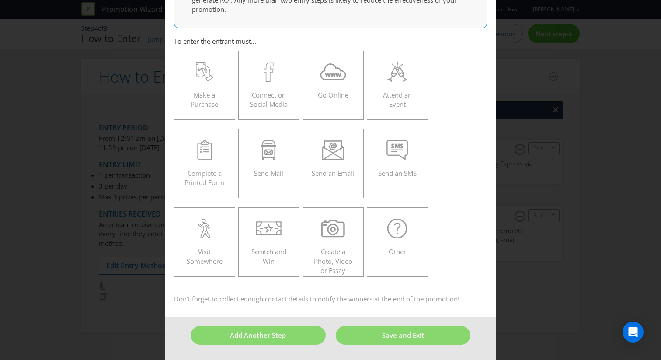
click at [503, 200] on div "How to Enter Did You Know IMI research shows that ease of participation is one …" at bounding box center [330, 180] width 661 height 360
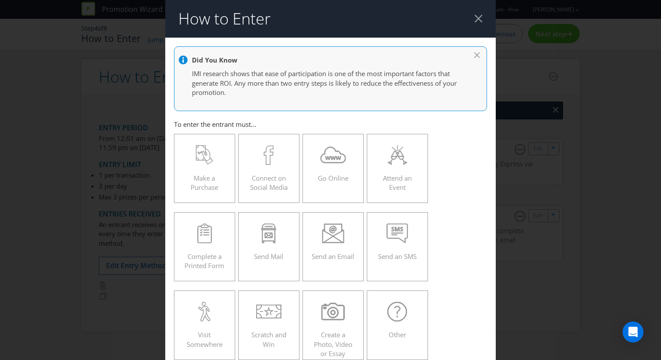
click at [477, 18] on div at bounding box center [478, 18] width 8 height 8
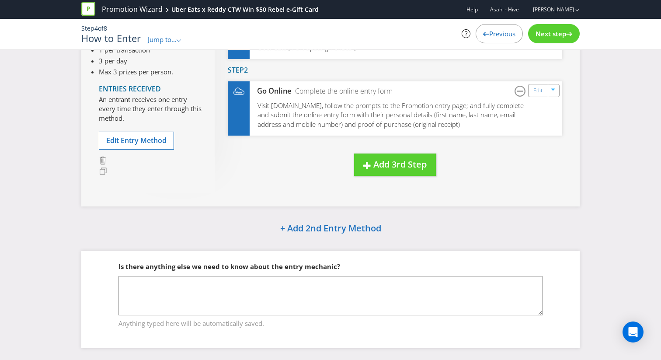
scroll to position [136, 0]
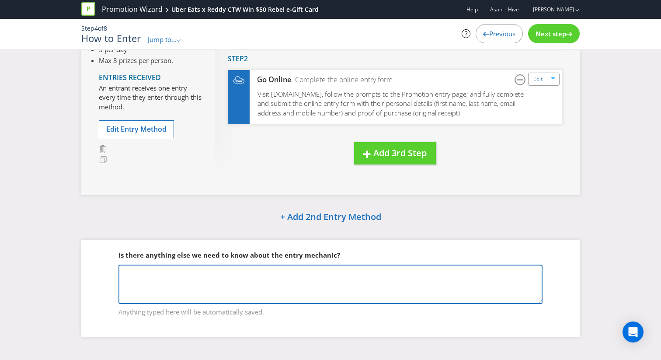
click at [333, 271] on textarea at bounding box center [330, 283] width 424 height 39
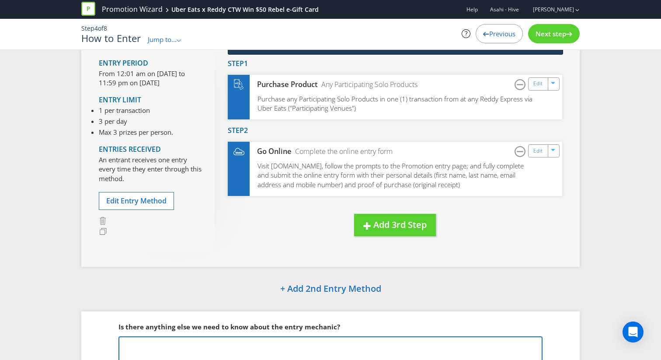
scroll to position [49, 0]
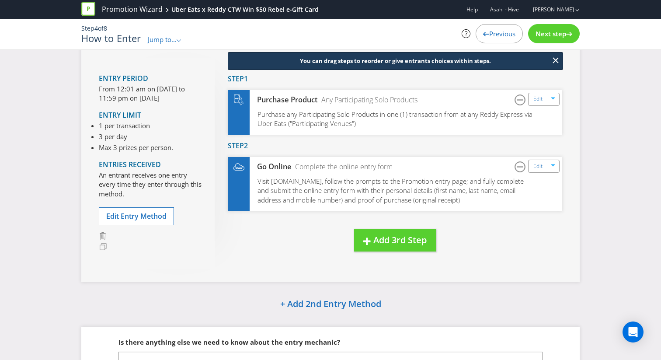
click at [542, 42] on div "Next step" at bounding box center [554, 33] width 52 height 19
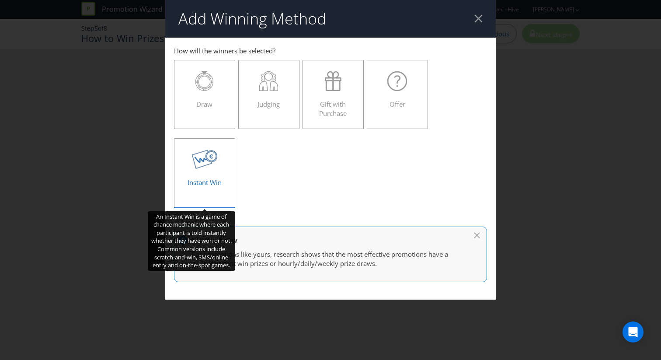
click at [200, 177] on div "Instant Win" at bounding box center [204, 168] width 43 height 39
click at [0, 0] on input "Instant Win" at bounding box center [0, 0] width 0 height 0
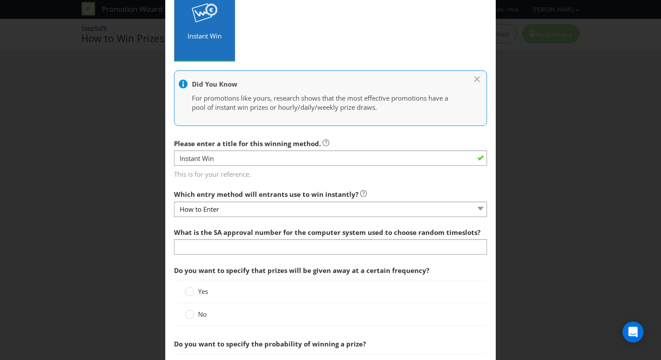
scroll to position [162, 0]
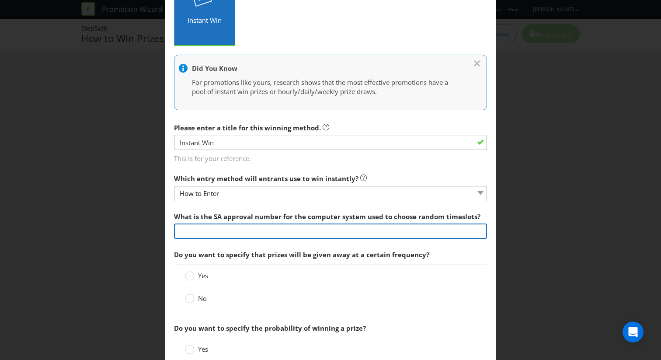
click at [242, 237] on input "text" at bounding box center [330, 230] width 313 height 15
type input "TBC"
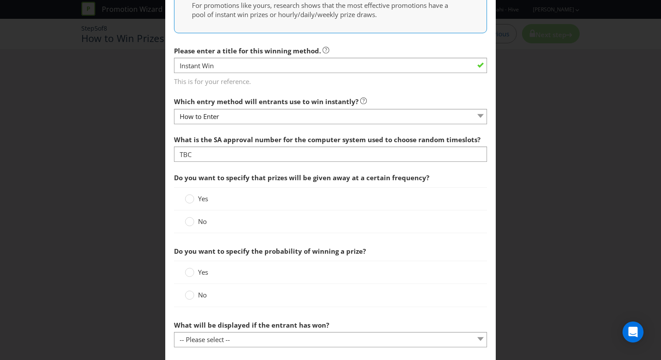
click at [198, 224] on span "No" at bounding box center [202, 221] width 9 height 9
click at [0, 0] on input "No" at bounding box center [0, 0] width 0 height 0
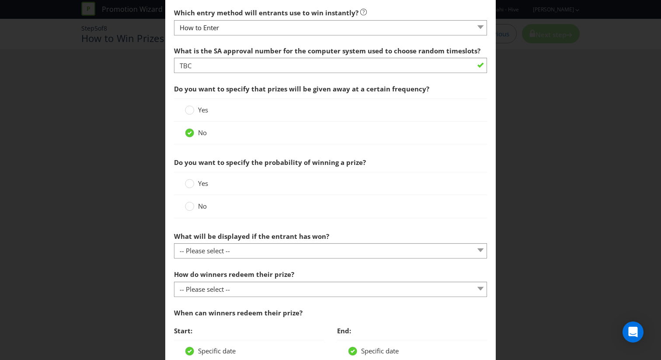
click at [198, 207] on span "No" at bounding box center [202, 206] width 9 height 9
click at [0, 0] on input "No" at bounding box center [0, 0] width 0 height 0
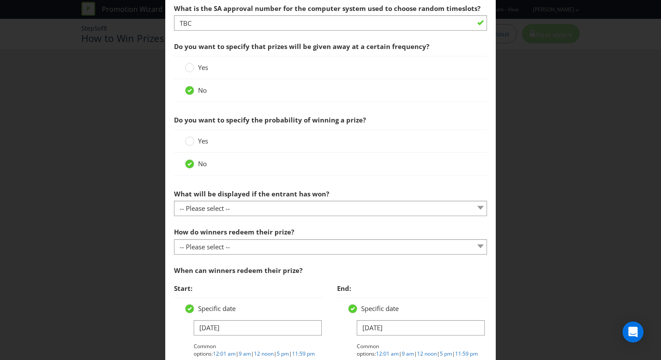
scroll to position [381, 0]
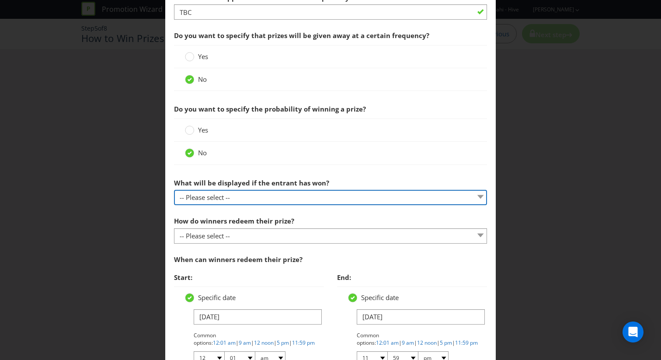
click at [208, 202] on select "-- Please select -- The winner will be notified as appropriate for the entry me…" at bounding box center [330, 197] width 313 height 15
select select "OTHER"
click at [174, 190] on select "-- Please select -- The winner will be notified as appropriate for the entry me…" at bounding box center [330, 197] width 313 height 15
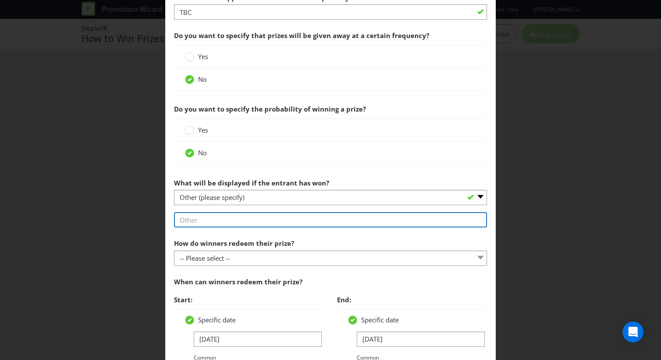
click at [233, 214] on input "text" at bounding box center [330, 219] width 313 height 15
type input "Winner will be notified on screen if they are an instant winner"
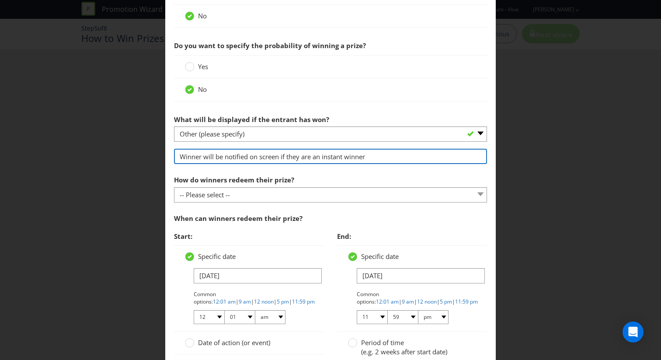
scroll to position [455, 0]
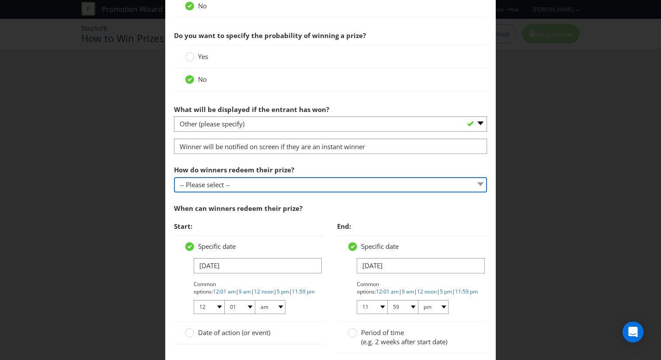
click at [239, 181] on select "-- Please select -- Present winning message to venue staff Follow instructions …" at bounding box center [330, 184] width 313 height 15
select select "INSTRUCTIONS"
click at [174, 177] on select "-- Please select -- Present winning message to venue staff Follow instructions …" at bounding box center [330, 184] width 313 height 15
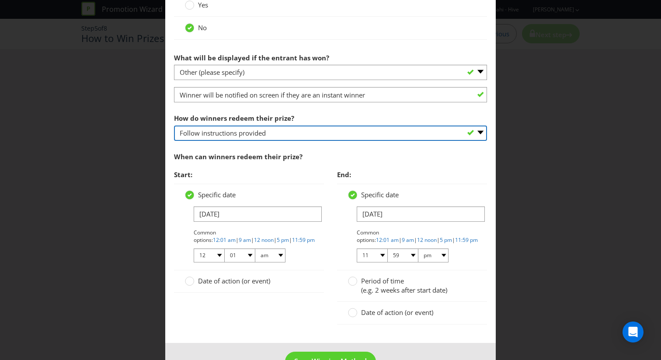
scroll to position [514, 0]
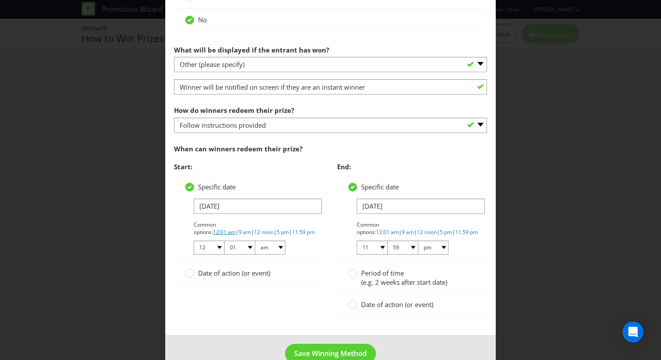
click at [236, 228] on link "12:01 am" at bounding box center [224, 231] width 23 height 7
click at [388, 276] on span "Period of time" at bounding box center [382, 272] width 43 height 9
click at [0, 0] on input "Period of time (e.g. 2 weeks after start date)" at bounding box center [0, 0] width 0 height 0
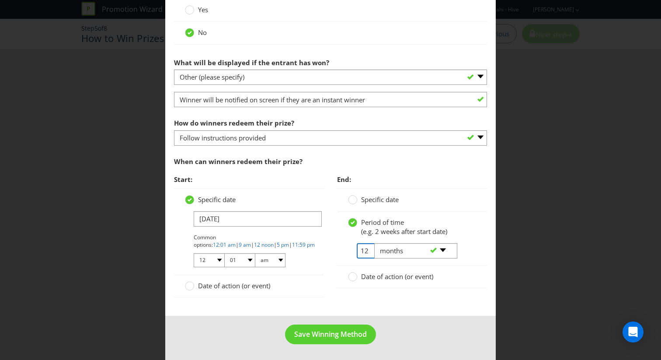
click at [365, 249] on input "12" at bounding box center [367, 250] width 20 height 15
type input "1"
type input "6"
click at [334, 337] on span "Save Winning Method" at bounding box center [330, 334] width 73 height 10
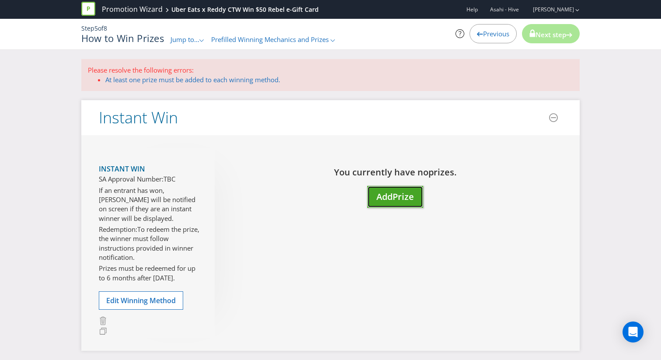
click at [399, 202] on span "Prize" at bounding box center [403, 197] width 21 height 12
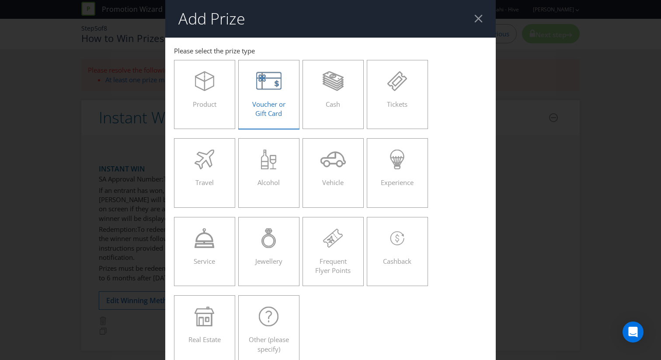
click at [253, 94] on div "Voucher or Gift Card" at bounding box center [268, 90] width 43 height 39
click at [0, 0] on input "Voucher or Gift Card" at bounding box center [0, 0] width 0 height 0
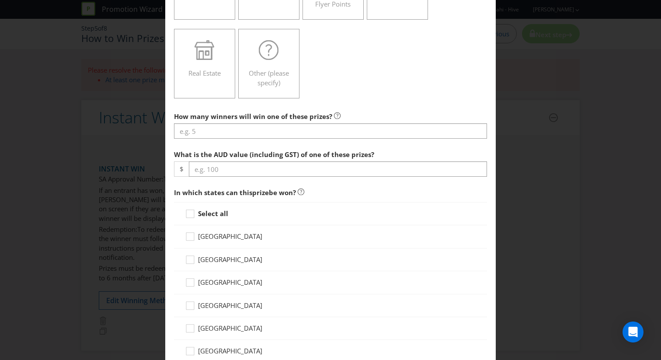
scroll to position [367, 0]
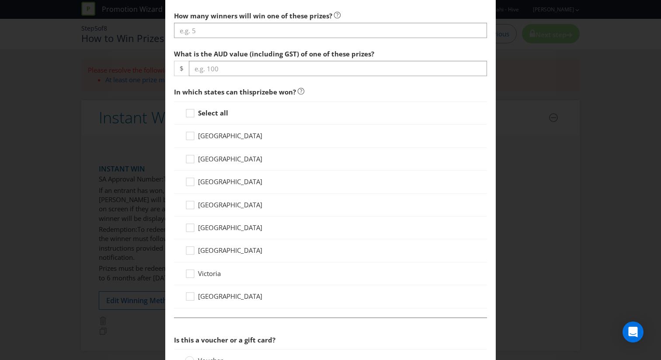
click at [213, 115] on strong "Select all" at bounding box center [213, 112] width 30 height 9
click at [0, 0] on input "Select all" at bounding box center [0, 0] width 0 height 0
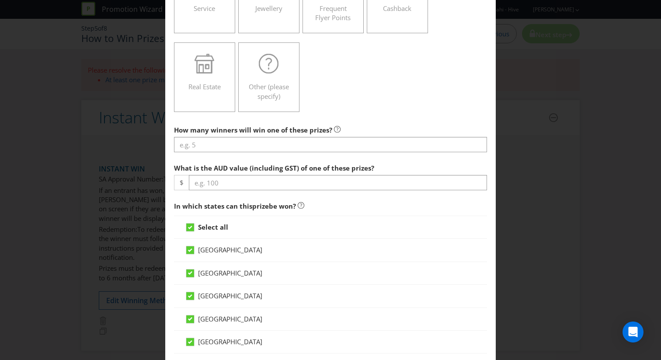
scroll to position [239, 0]
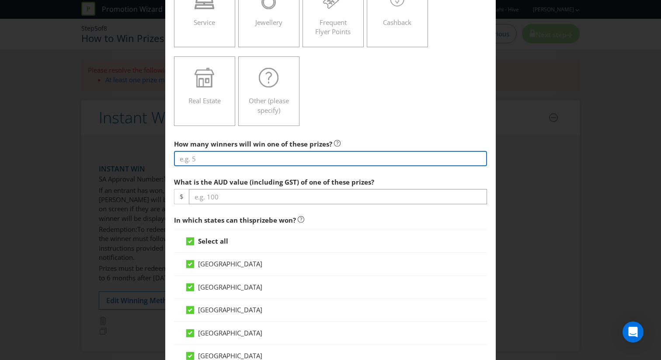
click at [222, 162] on input "number" at bounding box center [330, 158] width 313 height 15
type input "250"
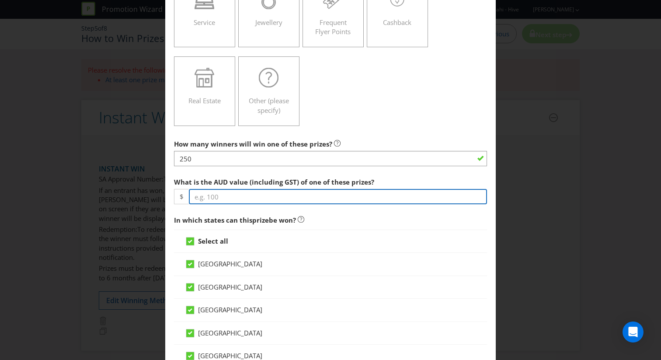
click at [233, 197] on input "number" at bounding box center [338, 196] width 298 height 15
type input "2"
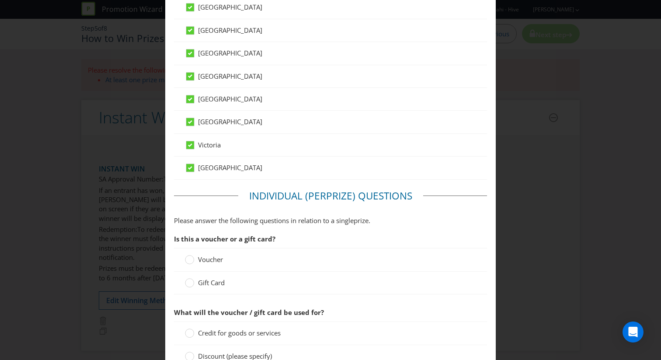
scroll to position [497, 0]
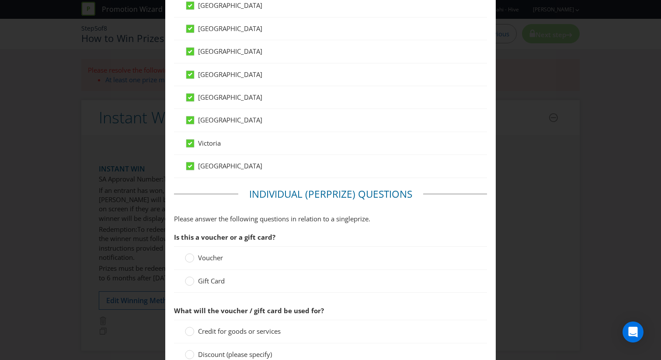
click at [207, 275] on div "Gift Card" at bounding box center [330, 281] width 313 height 23
click at [206, 285] on span "Gift Card" at bounding box center [211, 280] width 27 height 9
click at [0, 0] on input "Gift Card" at bounding box center [0, 0] width 0 height 0
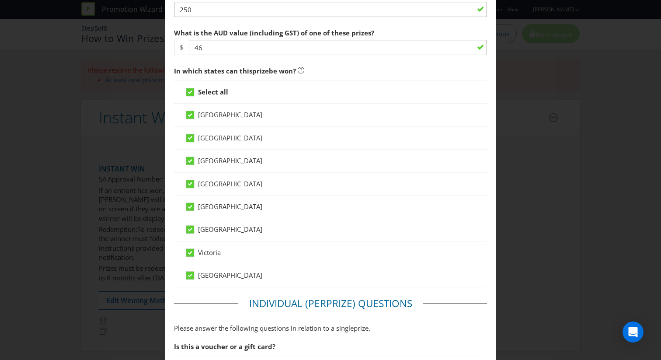
scroll to position [193, 0]
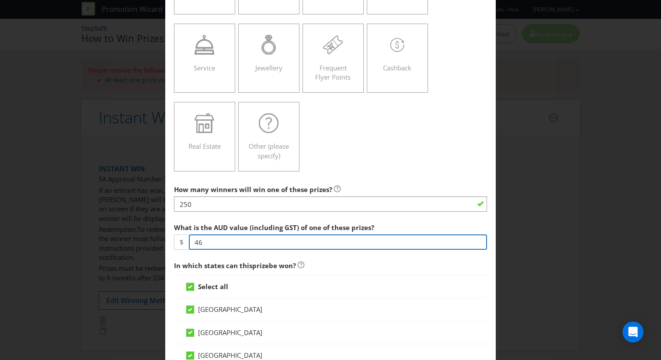
click at [211, 239] on input "46" at bounding box center [338, 241] width 298 height 15
type input "4"
type input "50"
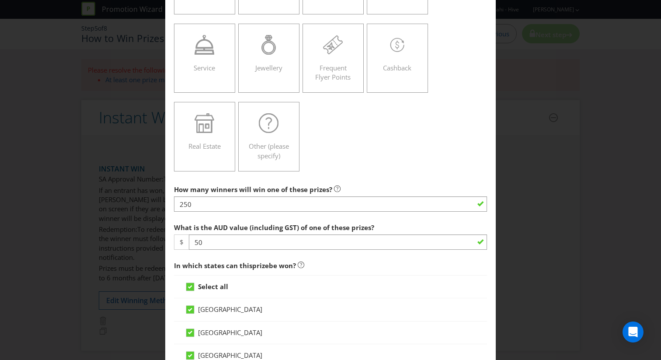
click at [307, 258] on span "In which states can this prize be won?" at bounding box center [330, 266] width 313 height 18
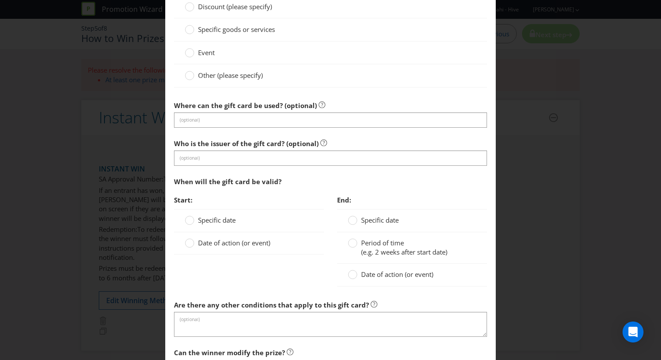
scroll to position [825, 0]
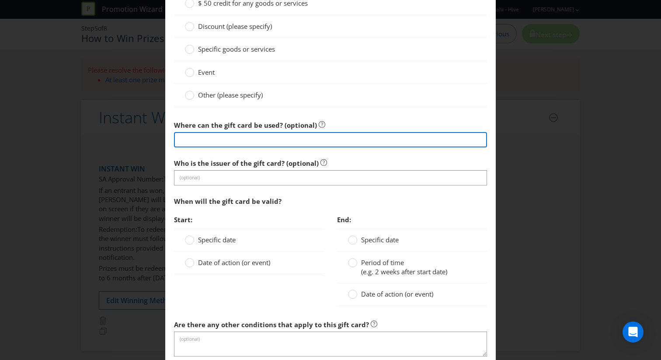
click at [274, 134] on input "text" at bounding box center [330, 139] width 313 height 15
type input "Rebel"
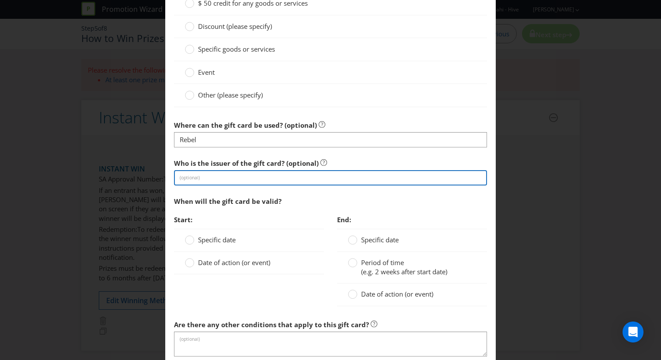
click at [272, 183] on input "text" at bounding box center [330, 177] width 313 height 15
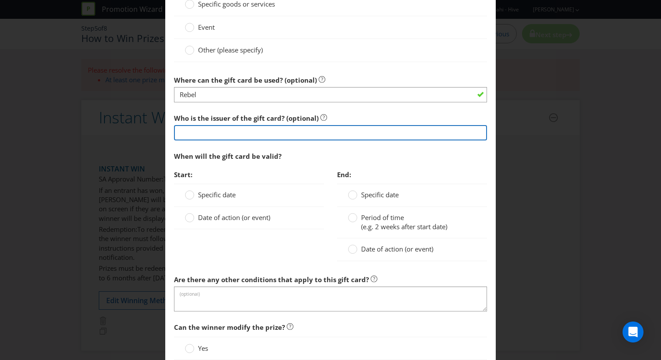
scroll to position [897, 0]
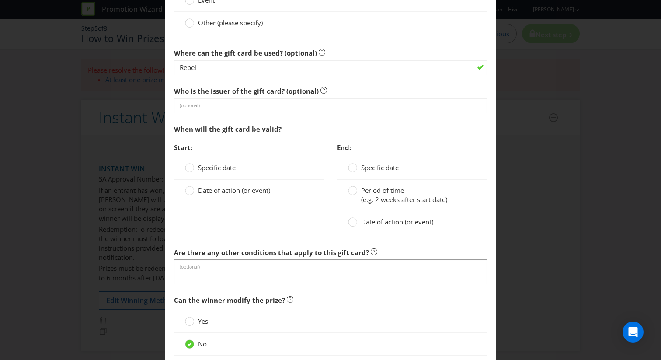
click at [186, 233] on div "Start: Specific date Date of action (or event) End: Specific date Period of tim…" at bounding box center [330, 191] width 326 height 104
click at [216, 194] on span "Date of action (or event)" at bounding box center [234, 190] width 72 height 9
click at [0, 0] on input "Date of action (or event)" at bounding box center [0, 0] width 0 height 0
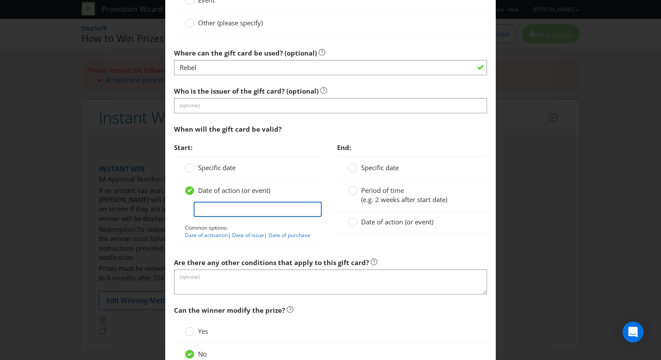
click at [216, 214] on input "text" at bounding box center [258, 209] width 128 height 15
type input "From when the winner is awarded the voucher"
click at [372, 221] on span "Date of action (or event)" at bounding box center [397, 221] width 72 height 9
click at [0, 0] on input "Date of action (or event)" at bounding box center [0, 0] width 0 height 0
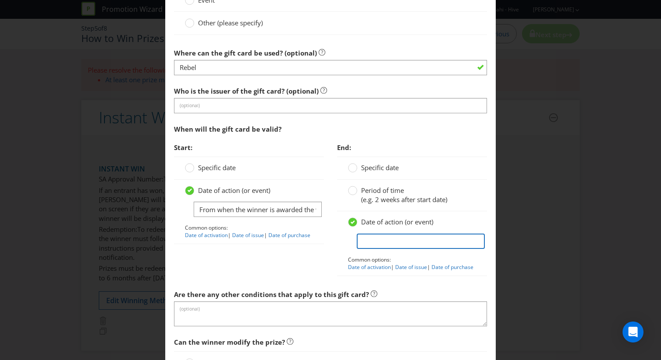
click at [373, 239] on input "text" at bounding box center [421, 240] width 128 height 15
type input "The eGift must be redeemed [DATE] from when the winner is awarded the eGift Card"
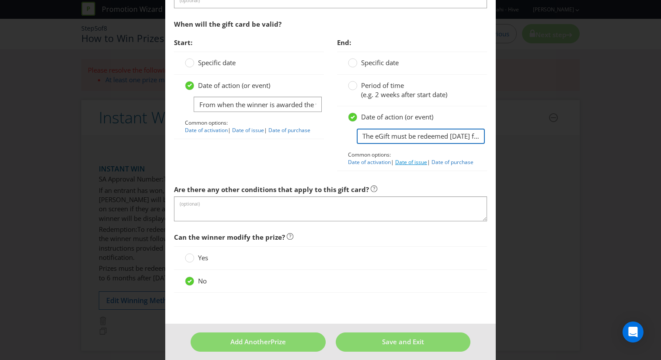
scroll to position [1016, 0]
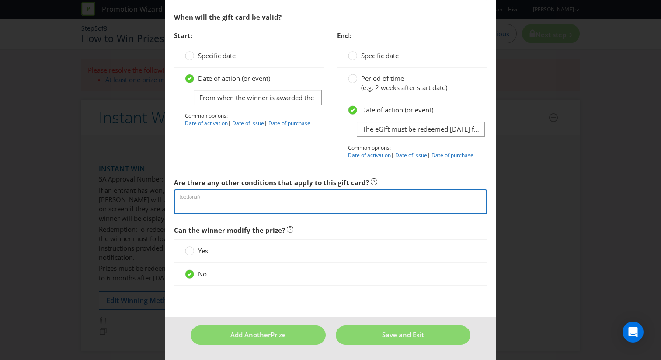
click at [254, 199] on textarea at bounding box center [330, 201] width 313 height 25
paste textarea "• Any ancillary costs associated with redeeming the eGift Card are not included…"
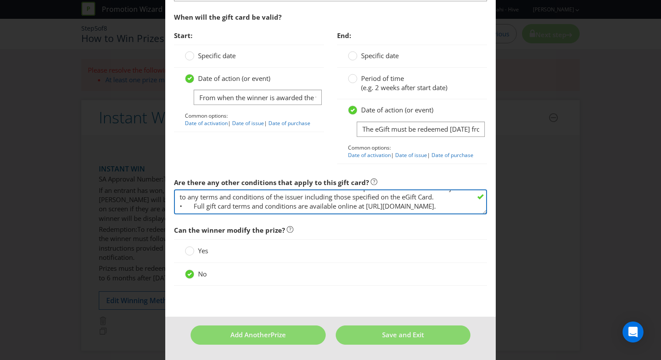
scroll to position [0, 0]
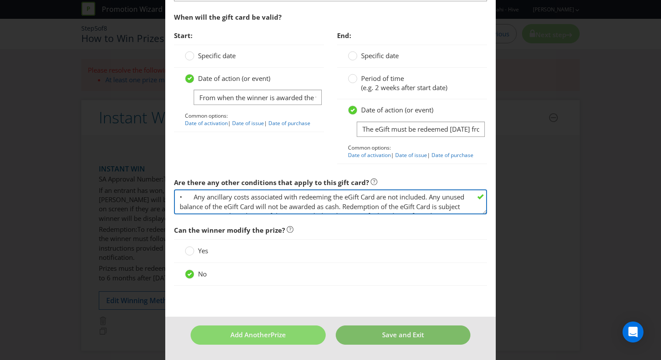
type textarea "• Any ancillary costs associated with redeeming the eGift Card are not included…"
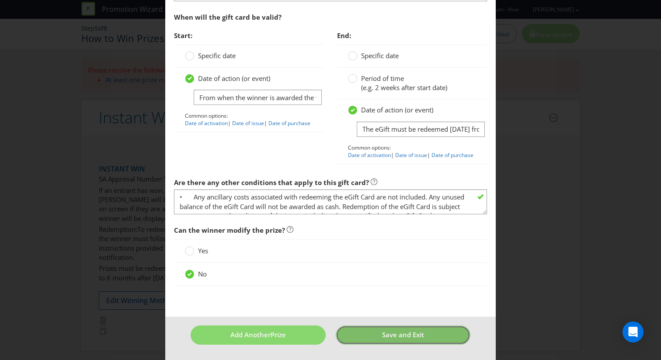
click at [376, 330] on button "Save and Exit" at bounding box center [403, 334] width 135 height 19
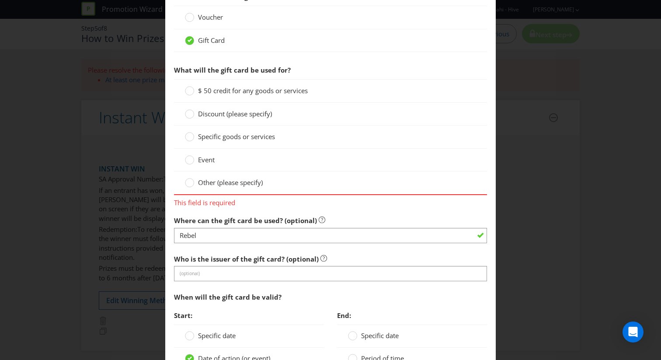
scroll to position [716, 0]
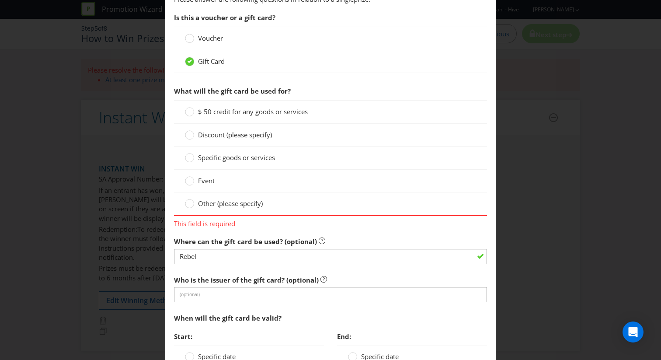
click at [229, 115] on span "$ 50 credit for any goods or services" at bounding box center [253, 111] width 110 height 9
click at [0, 0] on input "$ 50 credit for any goods or services" at bounding box center [0, 0] width 0 height 0
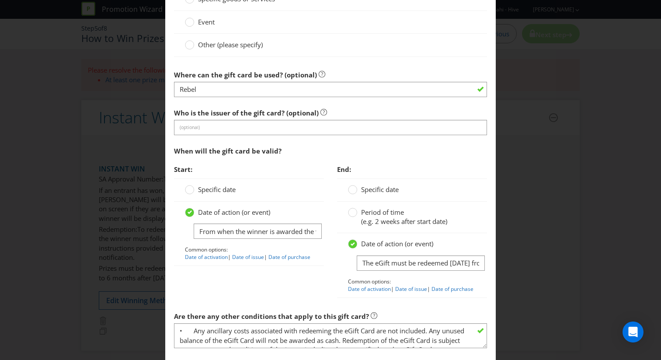
scroll to position [1016, 0]
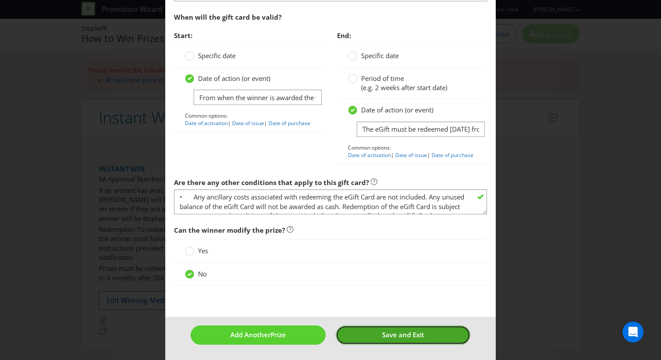
click at [414, 339] on span "Save and Exit" at bounding box center [403, 334] width 42 height 9
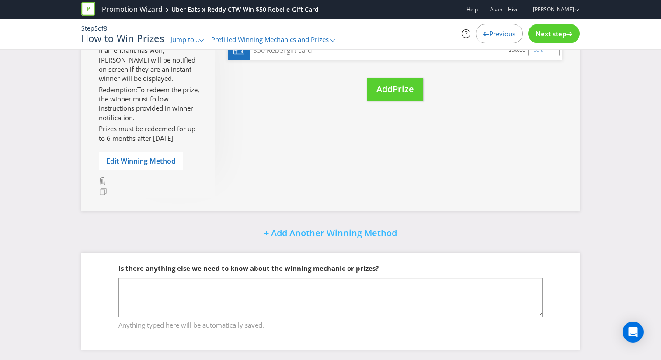
scroll to position [230, 0]
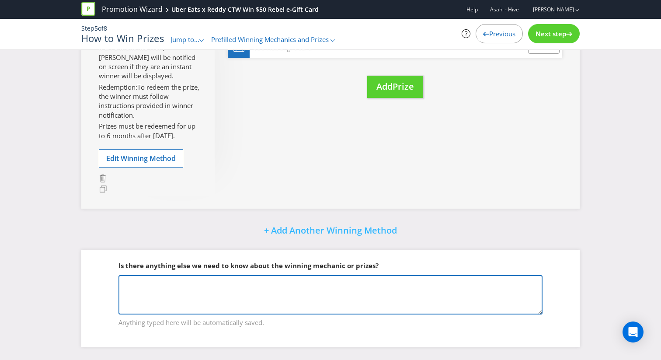
click at [257, 285] on textarea at bounding box center [330, 294] width 424 height 39
paste textarea "● Lorem ipsu do sit ametcons (2,133) adi-elitseddoe ‘tempori utlabor’ etdolo ma…"
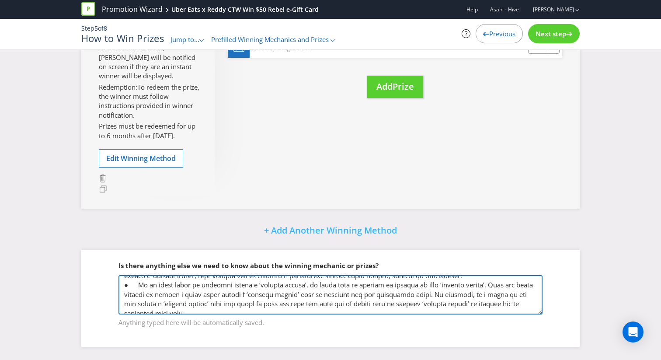
scroll to position [0, 0]
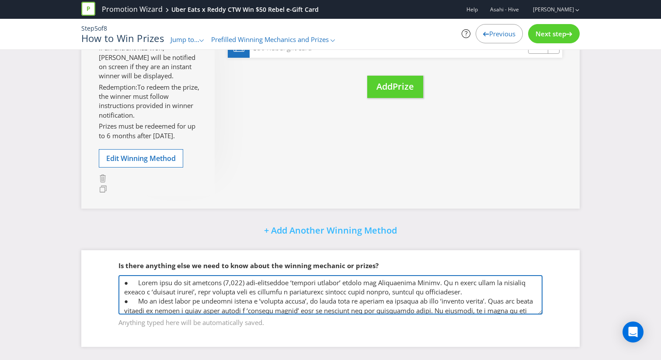
click at [231, 282] on textarea at bounding box center [330, 294] width 424 height 39
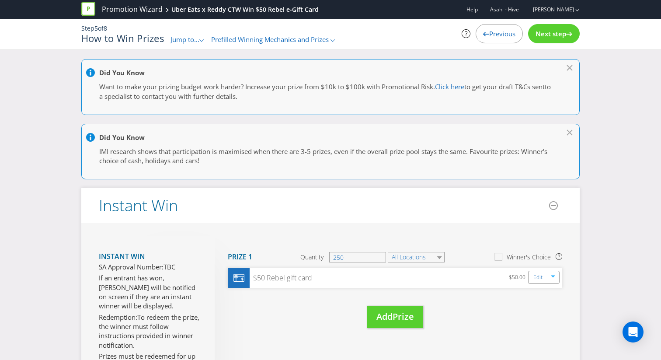
type textarea "● Lorem ipsu do sit ametcons (212) adi-elitseddoe ‘tempori utlabor’ etdolo mag …"
click at [545, 37] on span "Next step" at bounding box center [550, 33] width 31 height 9
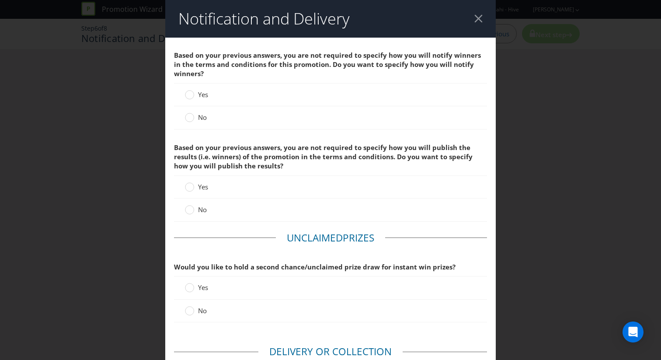
click at [202, 93] on span "Yes" at bounding box center [203, 94] width 10 height 9
click at [0, 0] on input "Yes" at bounding box center [0, 0] width 0 height 0
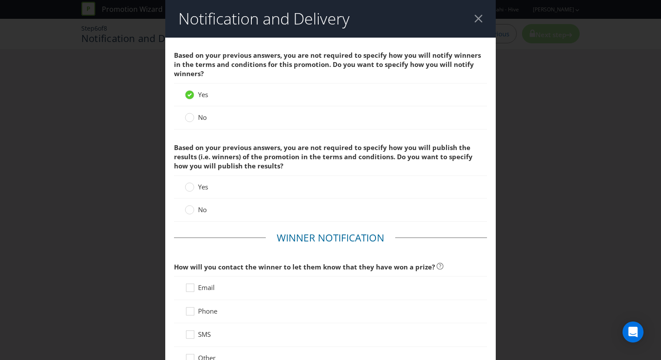
click at [204, 115] on span "No" at bounding box center [202, 117] width 9 height 9
click at [0, 0] on input "No" at bounding box center [0, 0] width 0 height 0
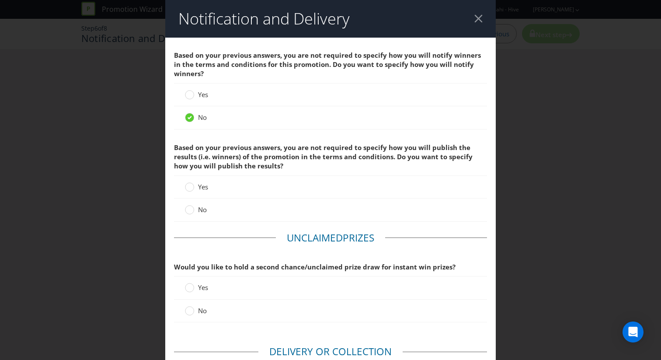
click at [195, 219] on div "No" at bounding box center [330, 209] width 313 height 23
click at [197, 205] on label "No" at bounding box center [197, 209] width 24 height 9
click at [0, 0] on input "No" at bounding box center [0, 0] width 0 height 0
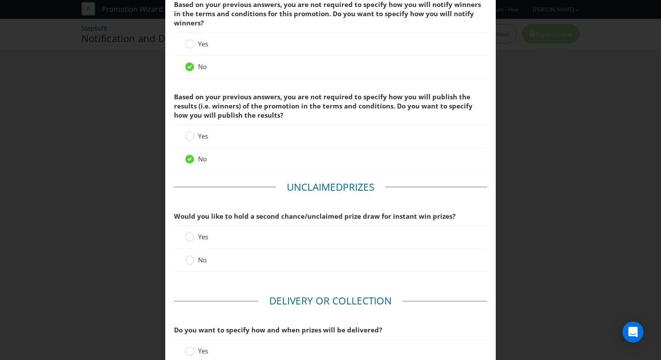
scroll to position [70, 0]
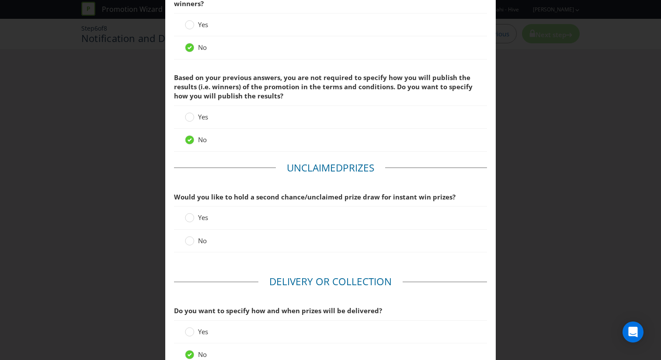
click at [196, 241] on label "No" at bounding box center [197, 240] width 24 height 9
click at [0, 0] on input "No" at bounding box center [0, 0] width 0 height 0
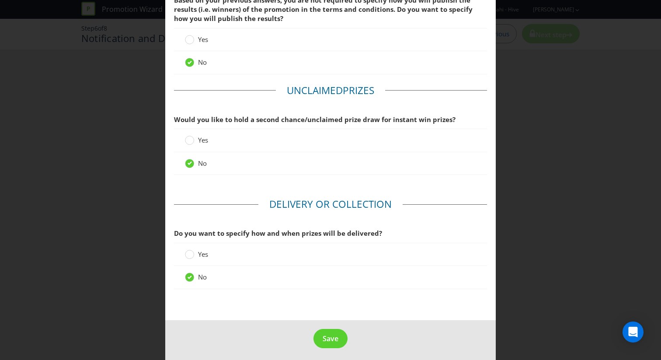
scroll to position [151, 0]
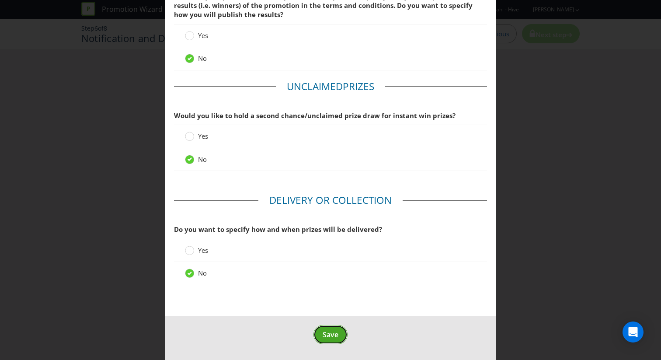
click at [326, 334] on span "Save" at bounding box center [331, 335] width 16 height 10
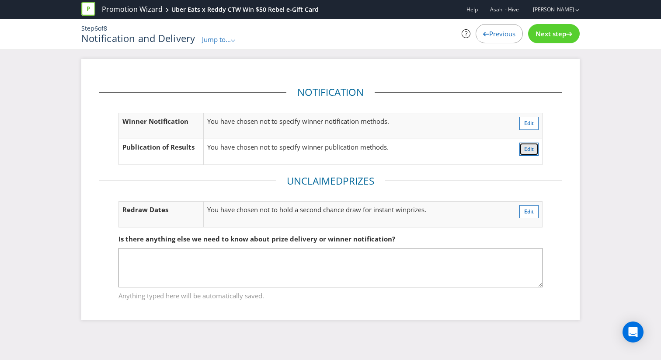
click at [522, 148] on button "Edit" at bounding box center [528, 149] width 19 height 13
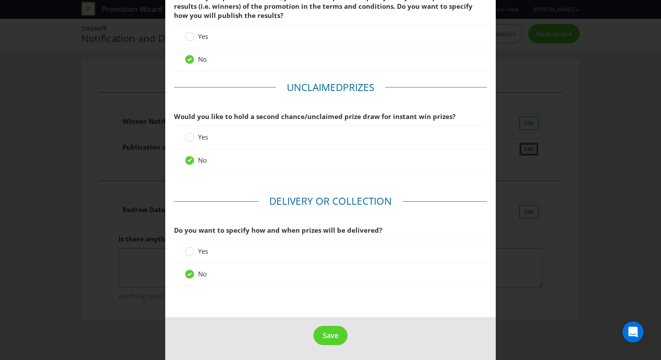
scroll to position [151, 0]
click at [198, 251] on span "Yes" at bounding box center [203, 250] width 10 height 9
click at [0, 0] on input "Yes" at bounding box center [0, 0] width 0 height 0
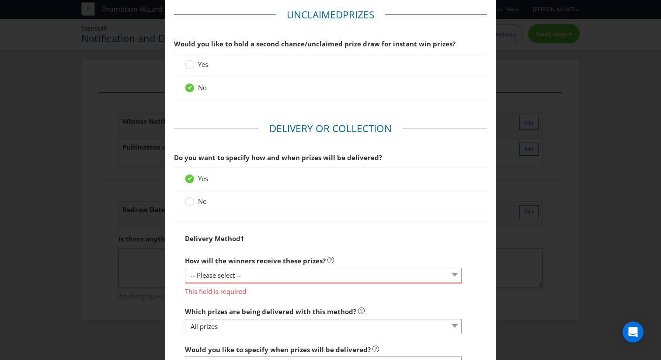
scroll to position [243, 0]
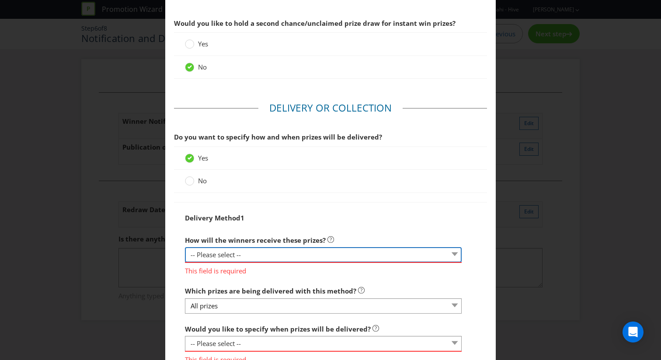
click at [255, 255] on select "-- Please select -- Delivered by mail Delivered by email Delivered in-person Co…" at bounding box center [323, 254] width 277 height 15
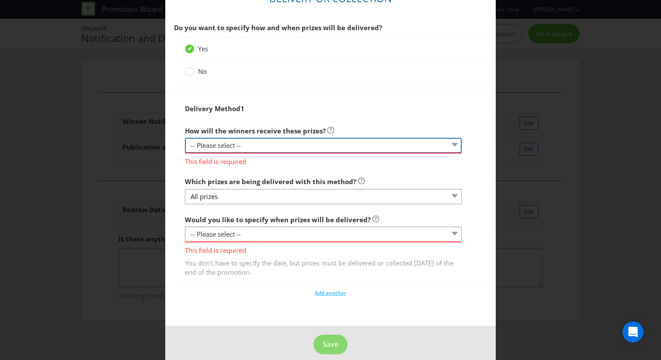
scroll to position [363, 0]
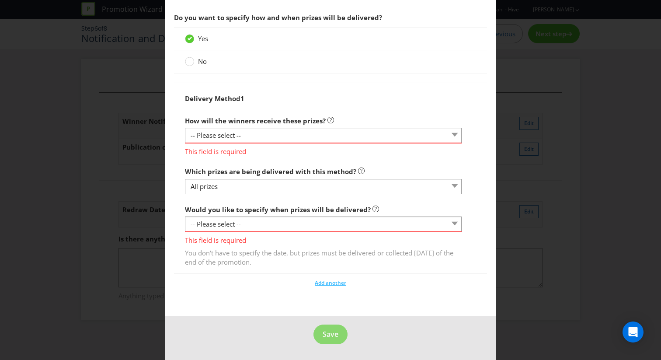
click at [271, 177] on div "Which prizes are being delivered with this method? All prizes" at bounding box center [323, 178] width 277 height 31
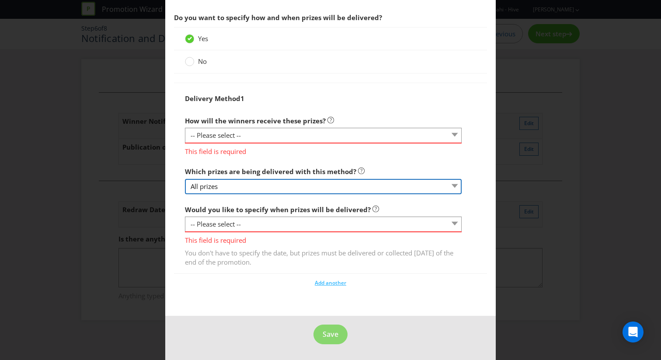
click at [271, 184] on select "All prizes" at bounding box center [323, 186] width 277 height 15
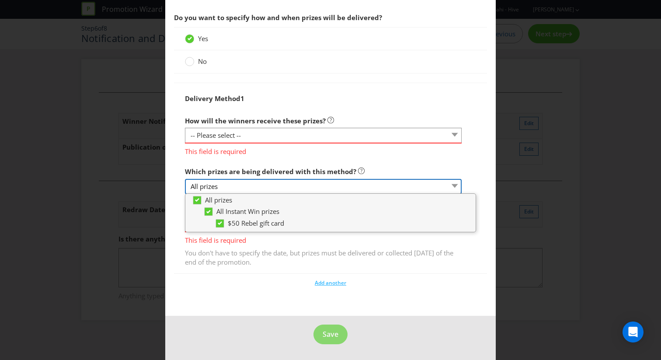
click at [271, 184] on select "All prizes" at bounding box center [323, 186] width 277 height 15
click at [289, 163] on label "Which prizes are being delivered with this method?" at bounding box center [275, 170] width 180 height 14
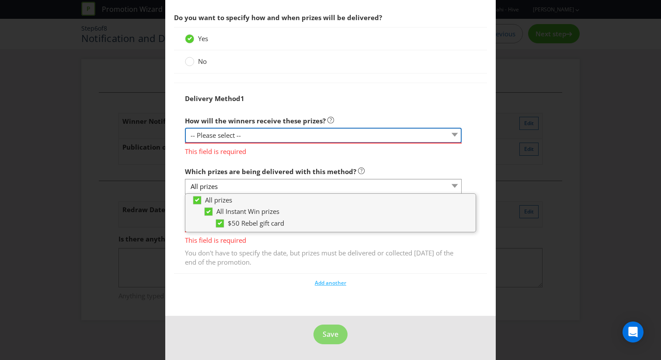
click at [289, 141] on select "-- Please select -- Delivered by mail Delivered by email Delivered in-person Co…" at bounding box center [323, 135] width 277 height 15
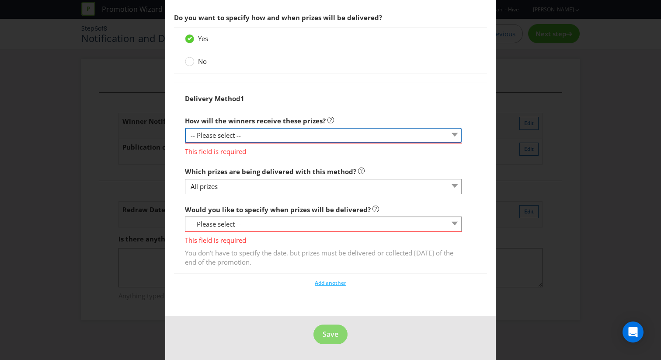
select select "EMAIL"
click at [185, 140] on select "-- Please select -- Delivered by mail Delivered by email Delivered in-person Co…" at bounding box center [323, 135] width 277 height 15
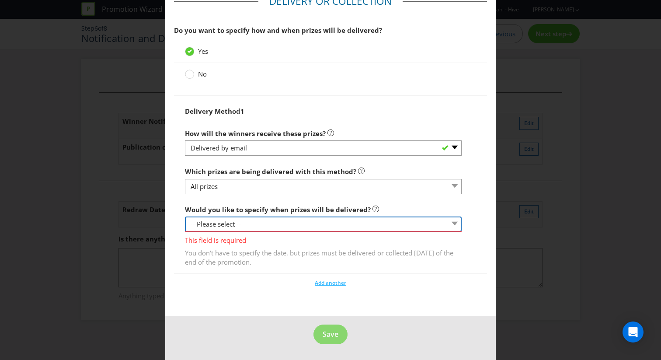
click at [263, 222] on select "-- Please select -- Yes, specific date (please specify) Yes, within a certain p…" at bounding box center [323, 223] width 277 height 15
click at [185, 216] on select "-- Please select -- Yes, specific date (please specify) Yes, within a certain p…" at bounding box center [323, 223] width 277 height 15
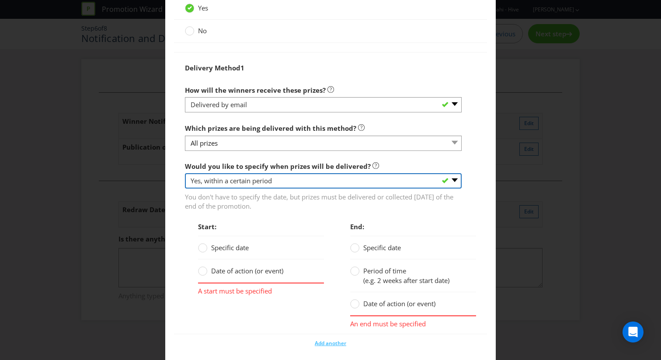
scroll to position [414, 0]
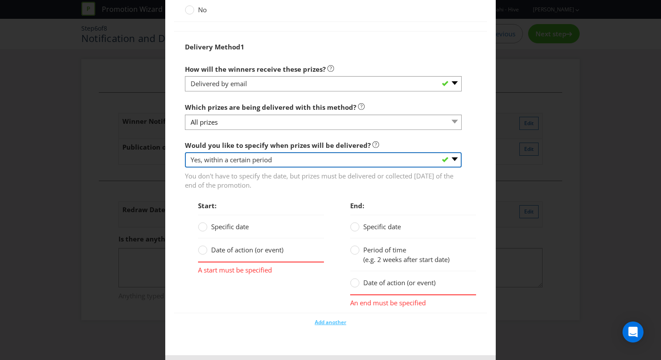
click at [280, 164] on select "-- Please select -- Yes, specific date (please specify) Yes, within a certain p…" at bounding box center [323, 159] width 277 height 15
select select "NO"
click at [185, 167] on select "-- Please select -- Yes, specific date (please specify) Yes, within a certain p…" at bounding box center [323, 159] width 277 height 15
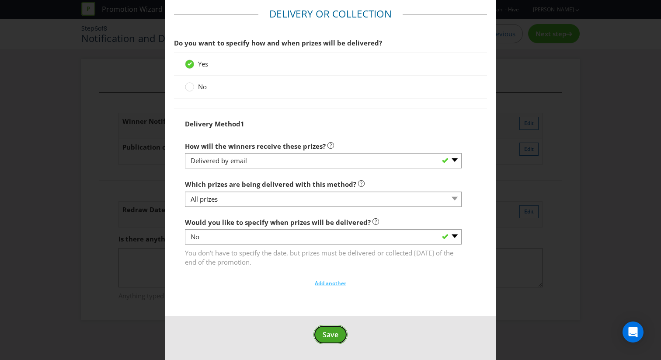
click at [320, 334] on button "Save" at bounding box center [330, 335] width 34 height 20
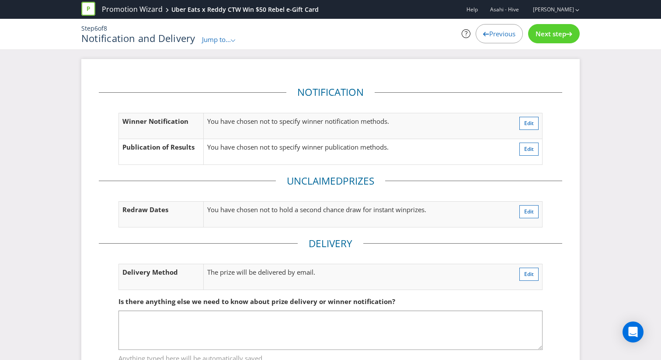
scroll to position [35, 0]
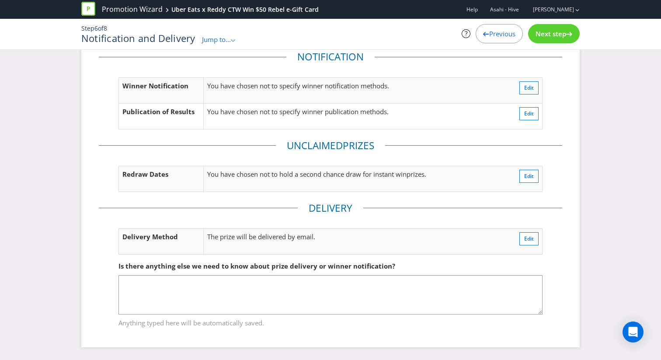
click at [552, 41] on div "Next step" at bounding box center [554, 33] width 52 height 19
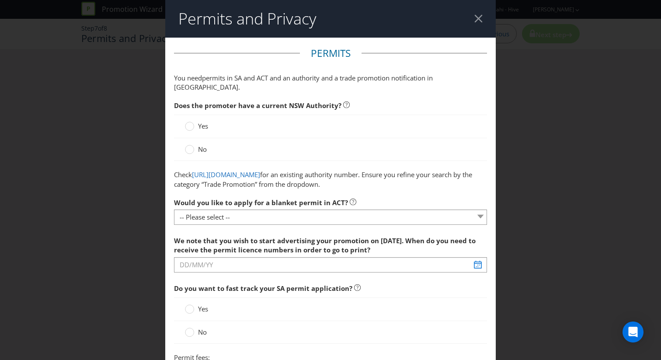
click at [212, 122] on div "Yes" at bounding box center [330, 126] width 291 height 9
click at [204, 122] on span "Yes" at bounding box center [203, 126] width 10 height 9
click at [0, 0] on input "Yes" at bounding box center [0, 0] width 0 height 0
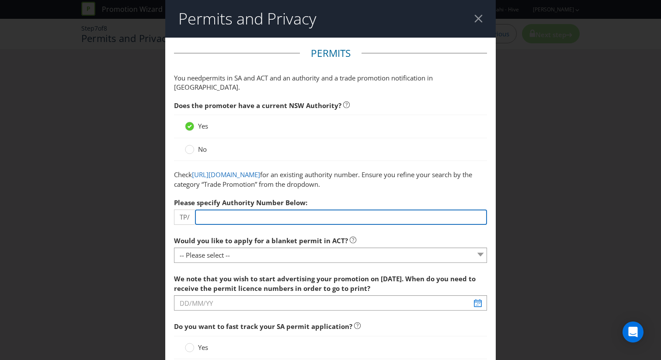
click at [236, 213] on input "number" at bounding box center [341, 216] width 292 height 15
paste input "957"
click at [197, 218] on input "957" at bounding box center [341, 216] width 292 height 15
type input "00957"
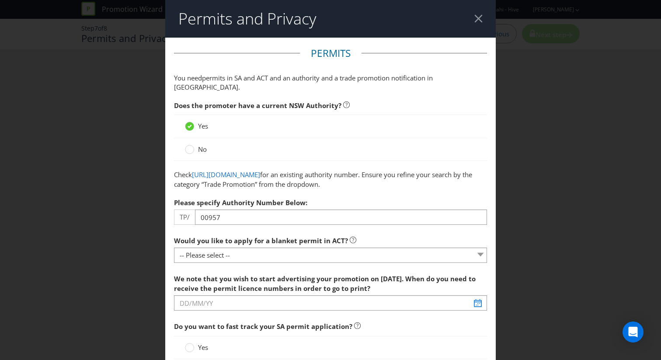
click at [298, 235] on label "Would you like to apply for a blanket permit in ACT?" at bounding box center [265, 239] width 182 height 14
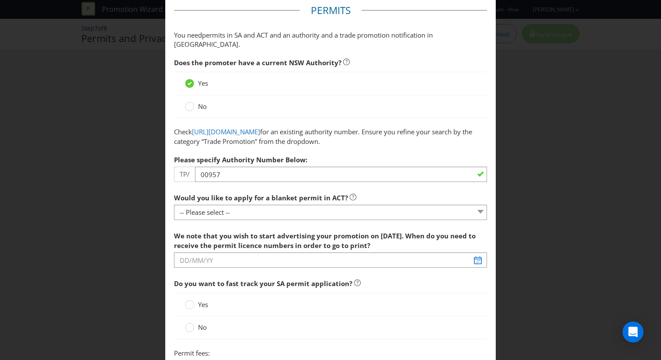
scroll to position [52, 0]
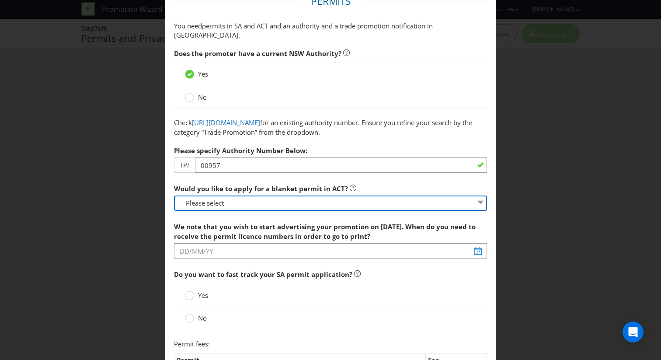
click at [306, 206] on select "-- Please select -- Yes, please apply for a new blanket permit No, this promoti…" at bounding box center [330, 202] width 313 height 15
select select "NO_NONE"
click at [174, 195] on select "-- Please select -- Yes, please apply for a new blanket permit No, this promoti…" at bounding box center [330, 202] width 313 height 15
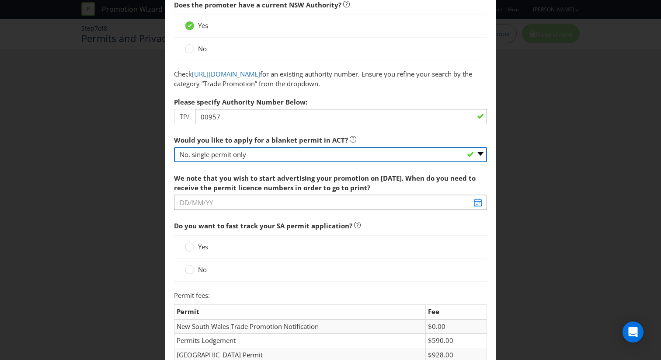
scroll to position [122, 0]
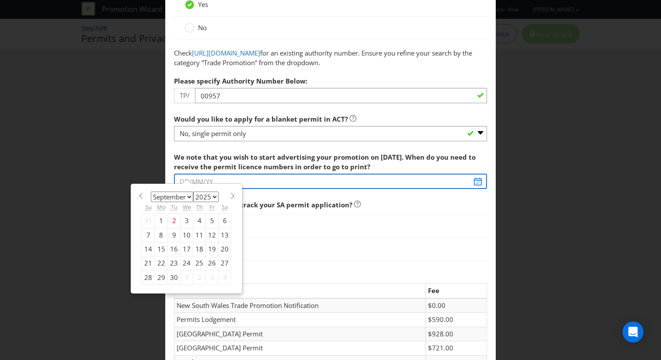
click at [349, 181] on input "text" at bounding box center [330, 181] width 313 height 15
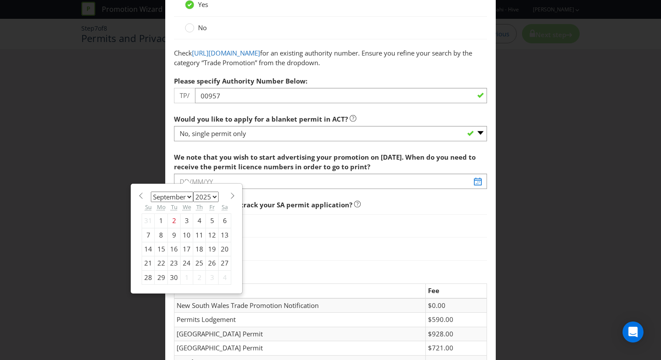
click at [329, 211] on span "Do you want to fast track your SA permit application?" at bounding box center [330, 205] width 313 height 18
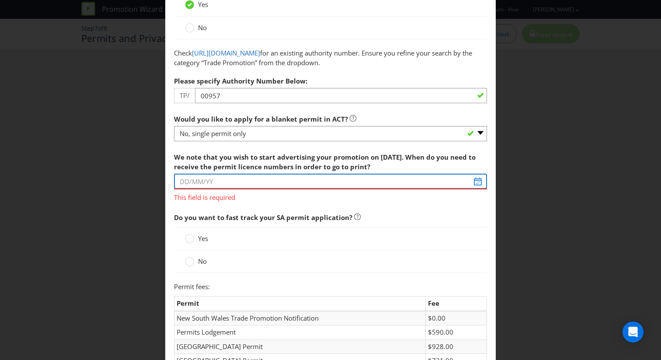
click at [473, 182] on input "text" at bounding box center [330, 181] width 313 height 15
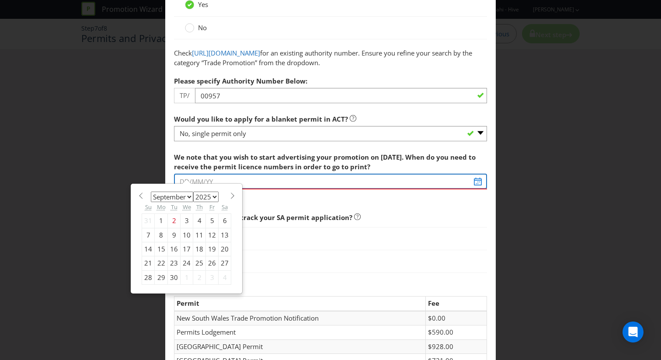
type input "[DATE]"
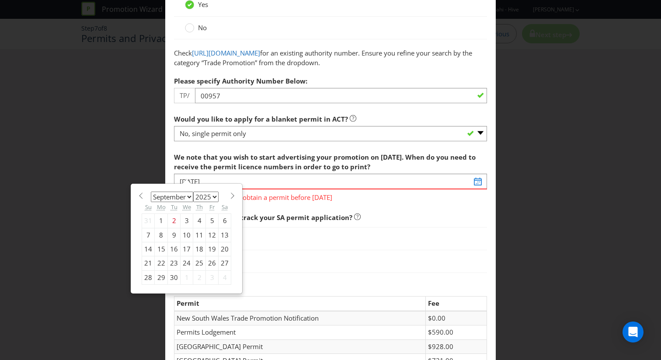
click at [225, 195] on section "January February March April May June July August September October November [D…" at bounding box center [187, 194] width 90 height 7
click at [229, 195] on span at bounding box center [232, 195] width 7 height 7
select select "9"
click at [187, 217] on div "1" at bounding box center [187, 221] width 13 height 14
type input "[DATE]"
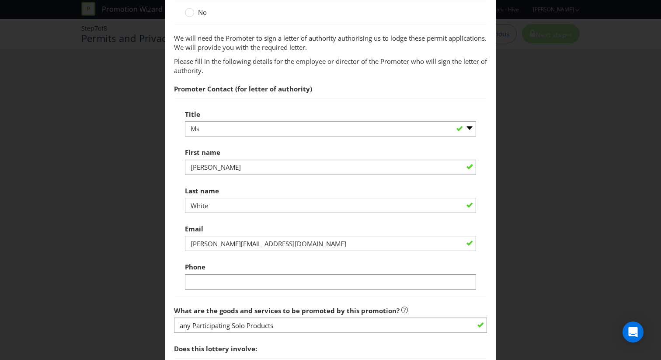
scroll to position [552, 0]
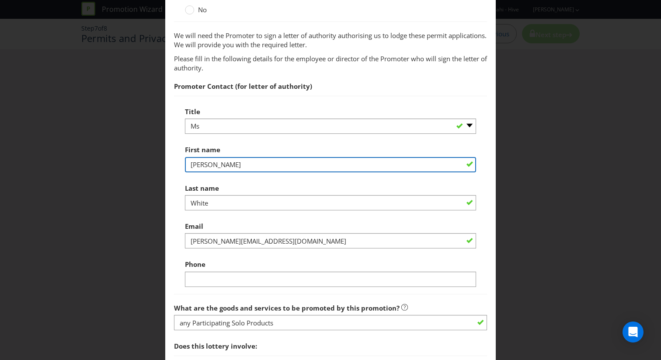
drag, startPoint x: 241, startPoint y: 159, endPoint x: 325, endPoint y: 181, distance: 86.7
click at [325, 181] on div "Title -- Please select -- Mr Ms Mrs [PERSON_NAME] [PERSON_NAME] (please specify…" at bounding box center [330, 195] width 291 height 184
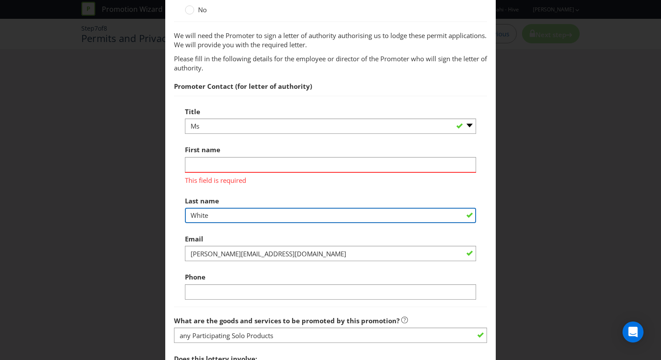
drag, startPoint x: 293, startPoint y: 202, endPoint x: 517, endPoint y: 208, distance: 223.9
click at [517, 208] on div "Permits and Privacy Permits You need permits in SA and ACT and an authority and…" at bounding box center [330, 180] width 661 height 360
type input "i"
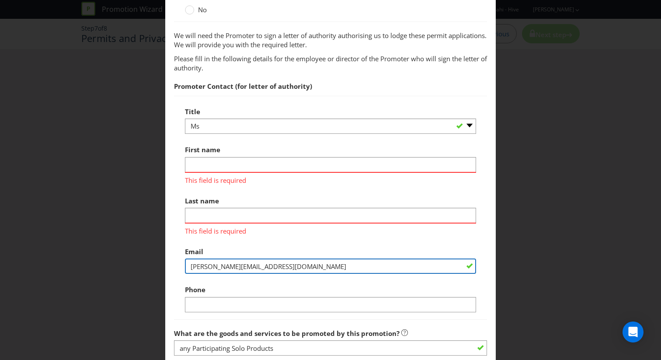
drag, startPoint x: 351, startPoint y: 251, endPoint x: 442, endPoint y: 269, distance: 92.2
click at [442, 269] on input "[PERSON_NAME][EMAIL_ADDRESS][DOMAIN_NAME]" at bounding box center [330, 265] width 291 height 15
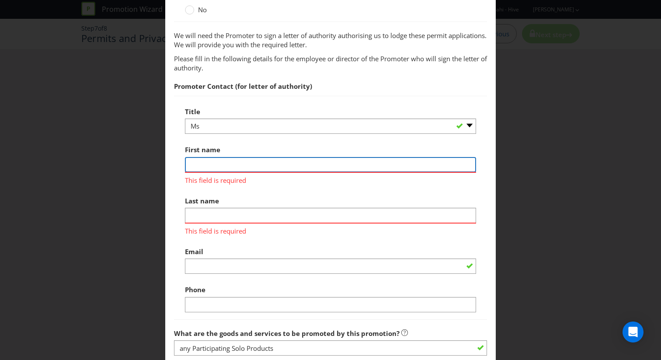
click at [226, 165] on input "text" at bounding box center [330, 164] width 291 height 15
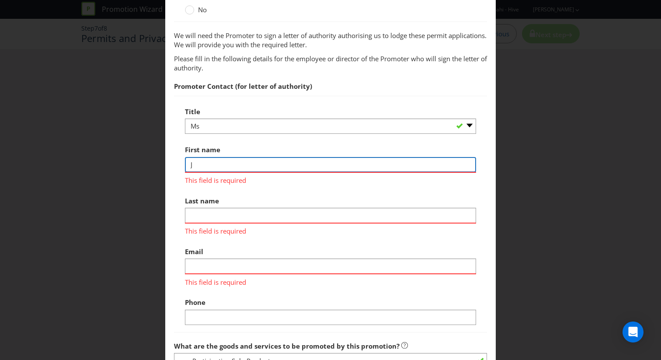
type input "[PERSON_NAME]"
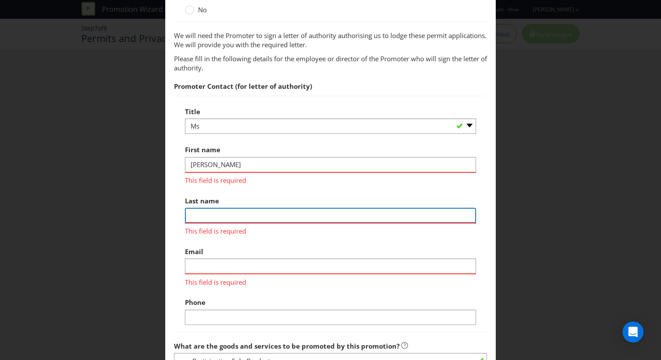
click at [243, 216] on div "Last name This field is required" at bounding box center [330, 214] width 291 height 44
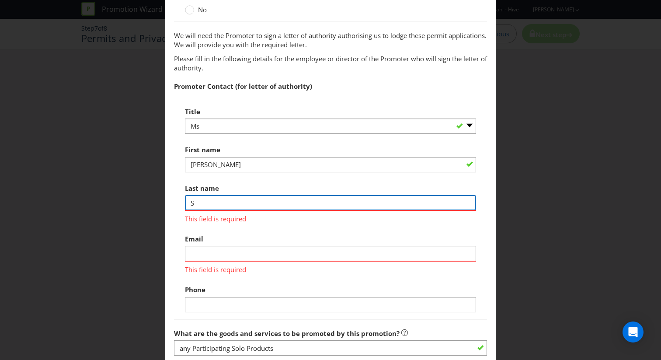
type input "[PERSON_NAME]"
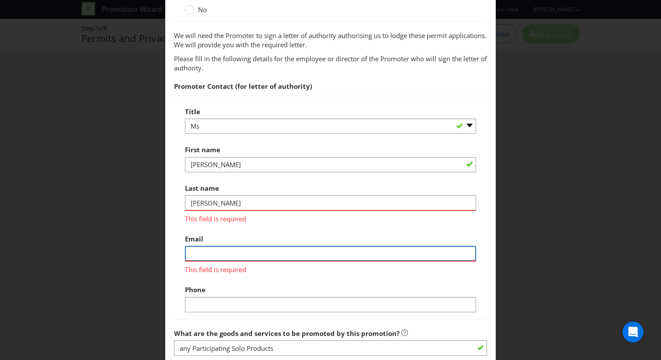
click at [241, 254] on div "Email This field is required" at bounding box center [330, 252] width 291 height 44
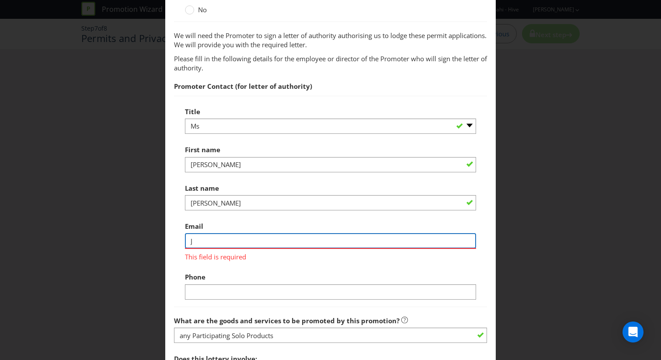
type input "[PERSON_NAME][EMAIL_ADDRESS][PERSON_NAME][DOMAIN_NAME]"
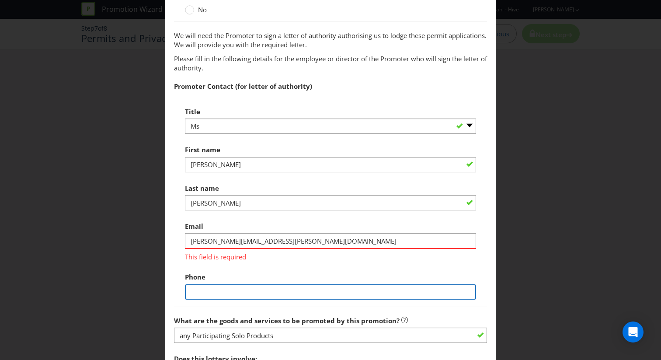
click at [266, 290] on div "Title -- Please select -- Mr Ms Mrs [PERSON_NAME] [PERSON_NAME] (please specify…" at bounding box center [330, 201] width 313 height 211
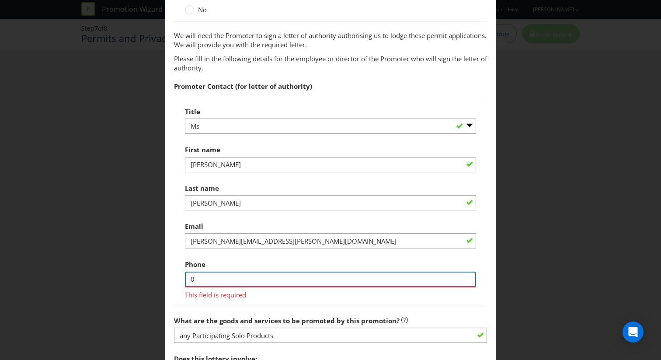
type input "0"
type input "1"
type input "3"
paste input "[PHONE_NUMBER]"
click at [208, 280] on input "[PHONE_NUMBER]" at bounding box center [330, 278] width 291 height 15
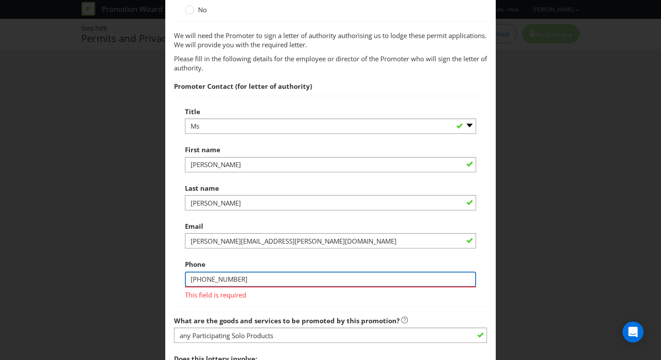
click at [206, 280] on input "[PHONE_NUMBER]" at bounding box center [330, 278] width 291 height 15
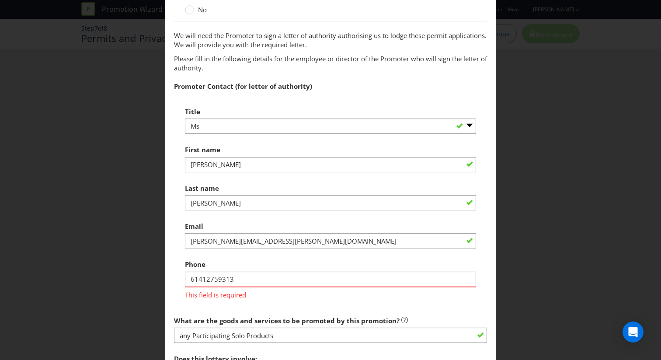
click at [193, 258] on label "Phone" at bounding box center [196, 262] width 22 height 14
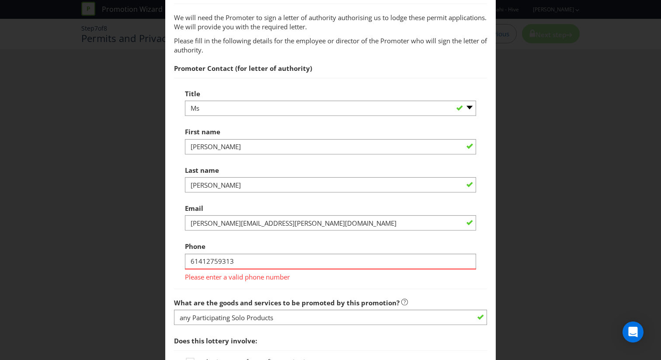
scroll to position [603, 0]
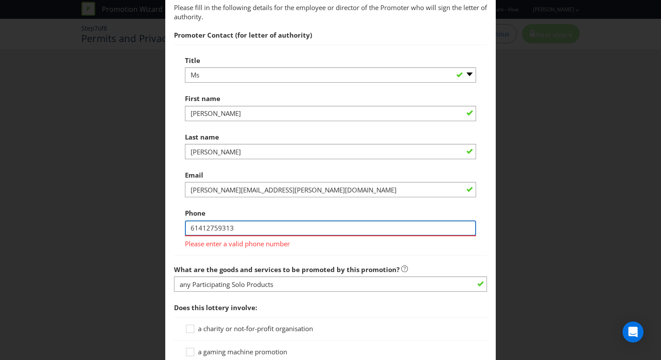
click at [195, 228] on input "61412759313" at bounding box center [330, 227] width 291 height 15
type input "0412759313"
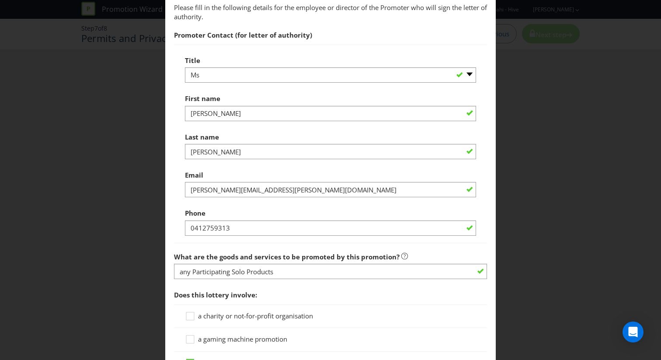
click at [253, 206] on div "Phone [PHONE_NUMBER]" at bounding box center [330, 219] width 291 height 31
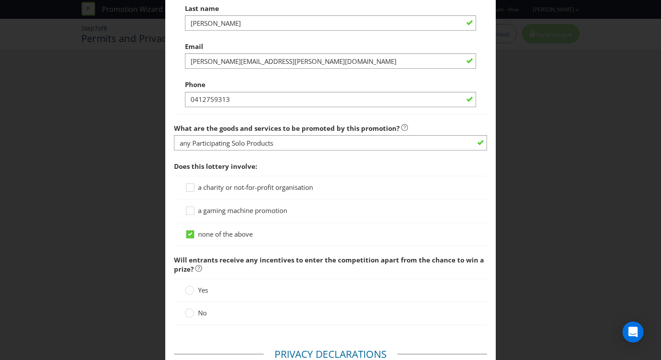
scroll to position [734, 0]
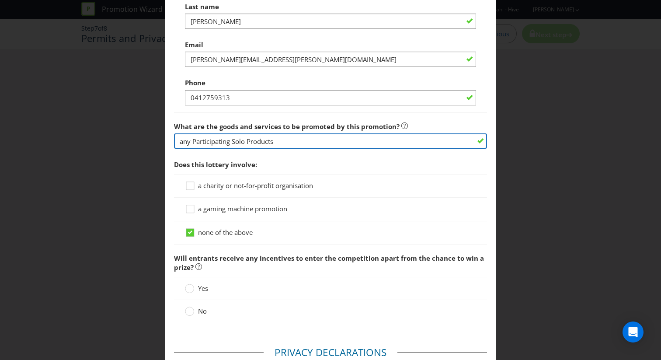
click at [248, 145] on input "any Participating Solo Products" at bounding box center [330, 140] width 313 height 15
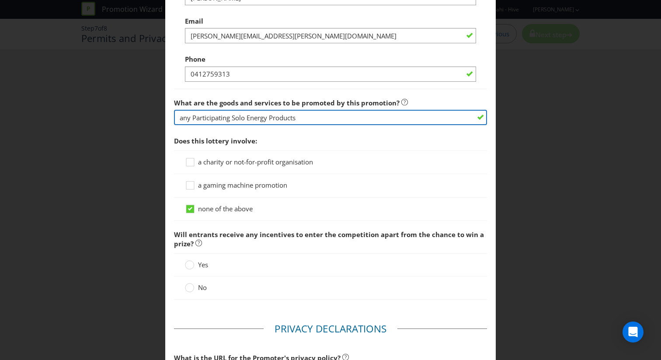
type input "any Participating Solo Energy Products"
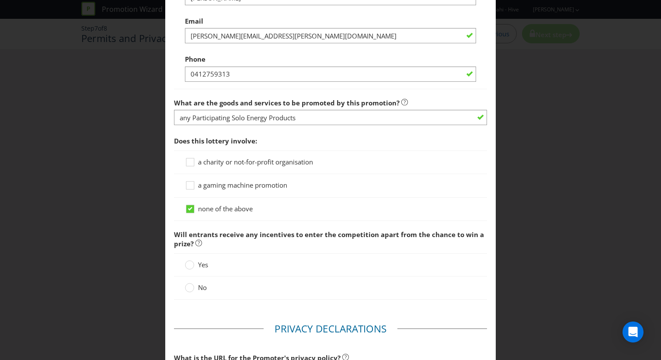
click at [325, 146] on span "Does this lottery involve:" at bounding box center [330, 141] width 313 height 18
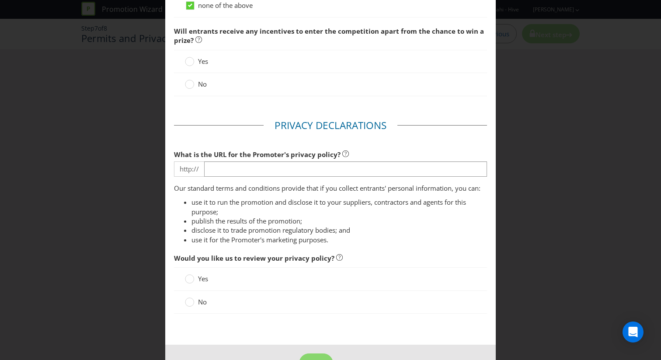
scroll to position [968, 0]
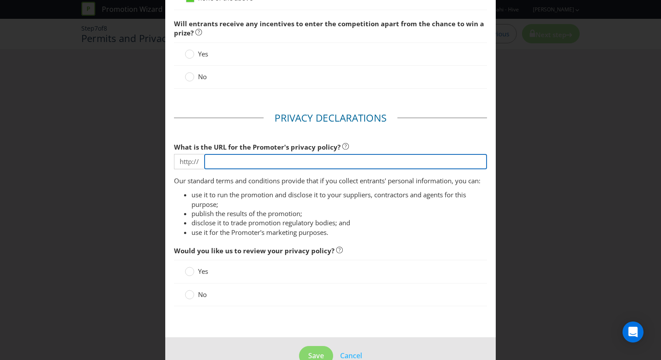
click at [299, 165] on input "text" at bounding box center [345, 161] width 283 height 15
type input "[URL][DOMAIN_NAME]"
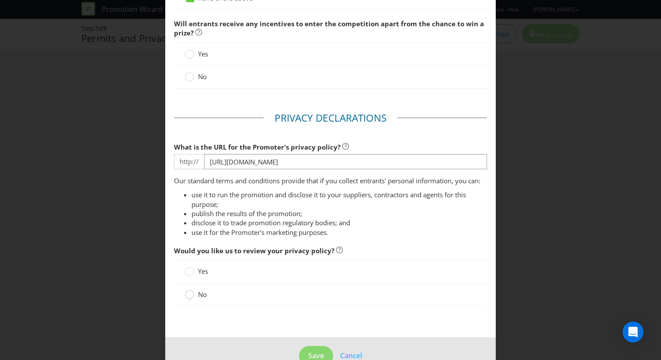
click at [192, 297] on circle at bounding box center [189, 294] width 9 height 9
click at [0, 0] on input "No" at bounding box center [0, 0] width 0 height 0
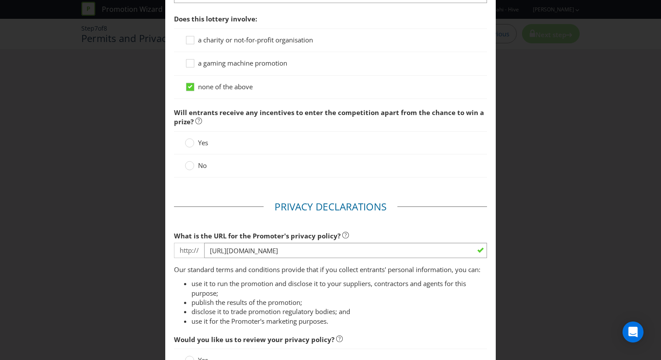
scroll to position [869, 0]
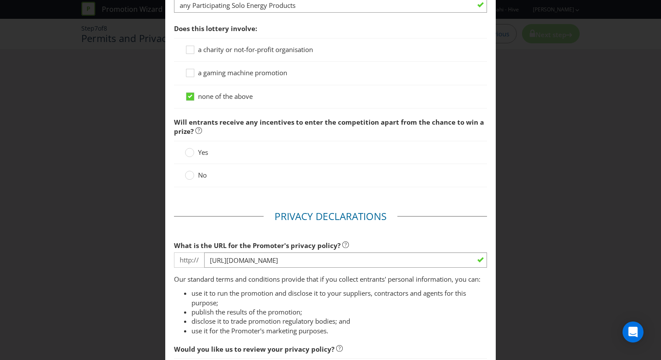
click at [203, 177] on span "No" at bounding box center [202, 174] width 9 height 9
click at [0, 0] on input "No" at bounding box center [0, 0] width 0 height 0
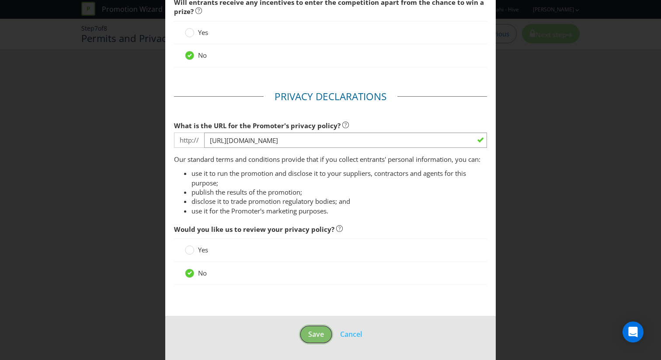
click at [316, 334] on span "Save" at bounding box center [316, 334] width 16 height 10
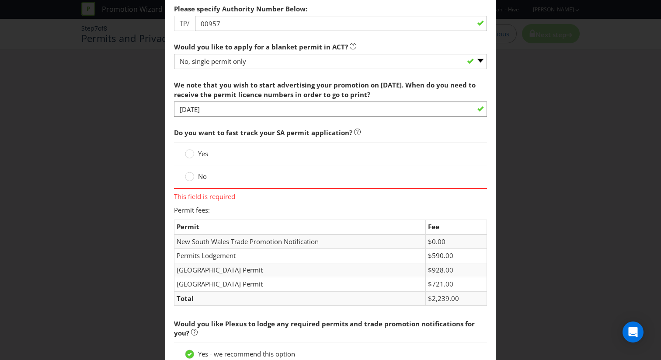
scroll to position [258, 0]
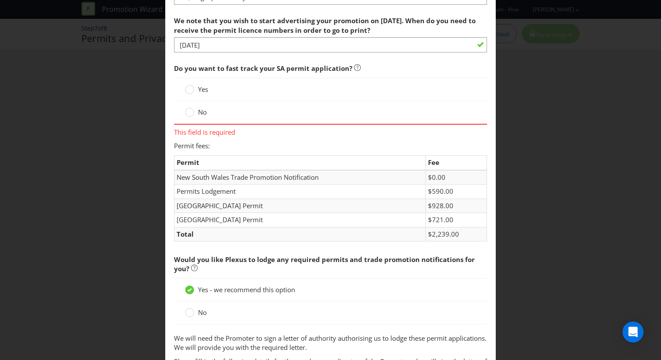
click at [196, 111] on label "No" at bounding box center [197, 112] width 24 height 9
click at [0, 0] on input "No" at bounding box center [0, 0] width 0 height 0
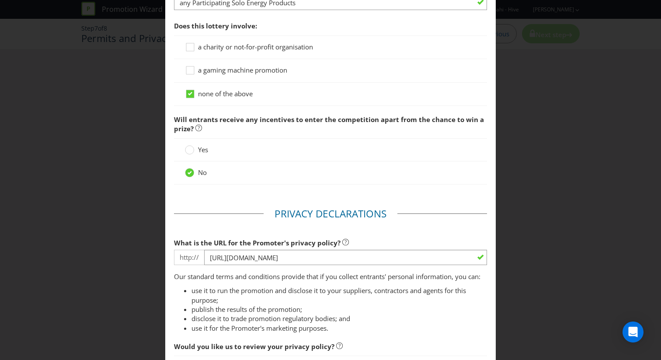
scroll to position [989, 0]
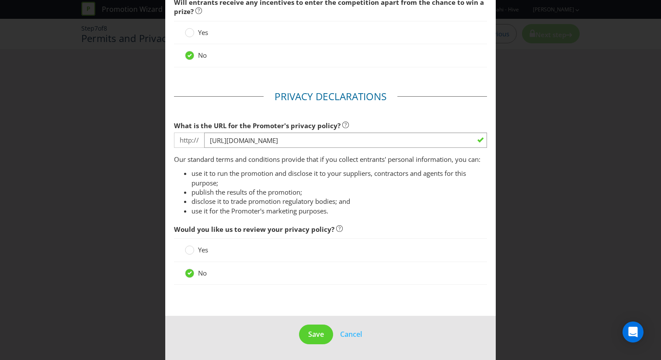
click at [309, 348] on footer "Save Cancel" at bounding box center [330, 338] width 330 height 44
click at [317, 331] on span "Save" at bounding box center [316, 334] width 16 height 10
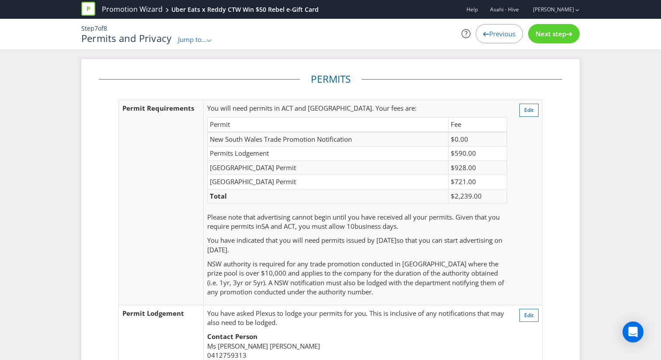
scroll to position [2, 0]
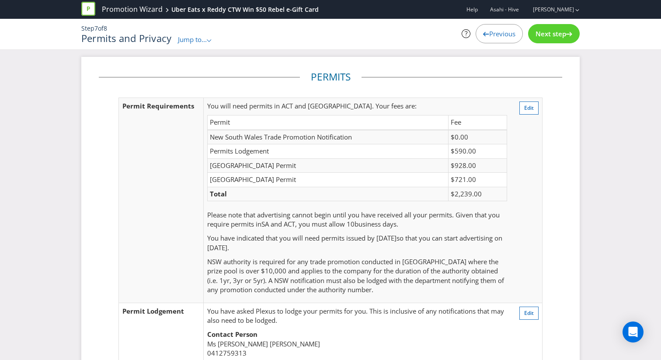
click at [561, 40] on div "Next step" at bounding box center [554, 33] width 52 height 19
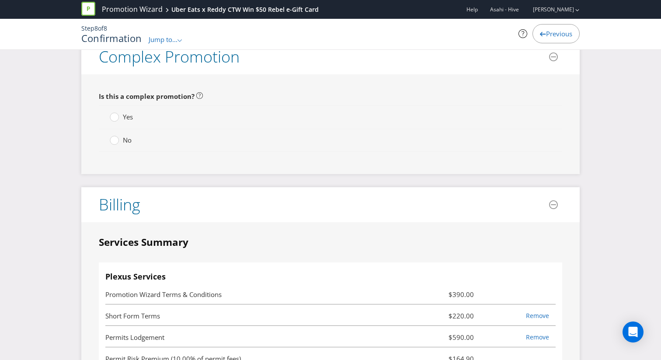
scroll to position [2127, 0]
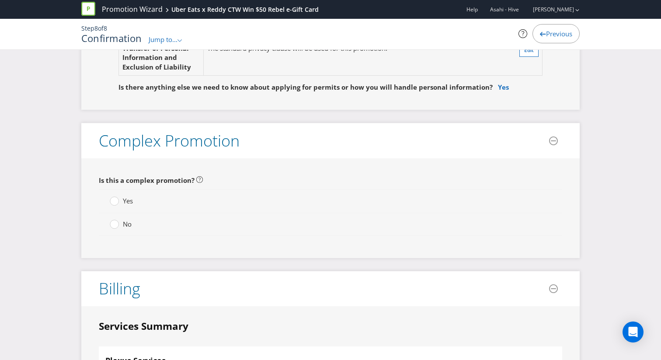
click at [125, 219] on span "No" at bounding box center [127, 223] width 9 height 9
click at [0, 0] on input "No" at bounding box center [0, 0] width 0 height 0
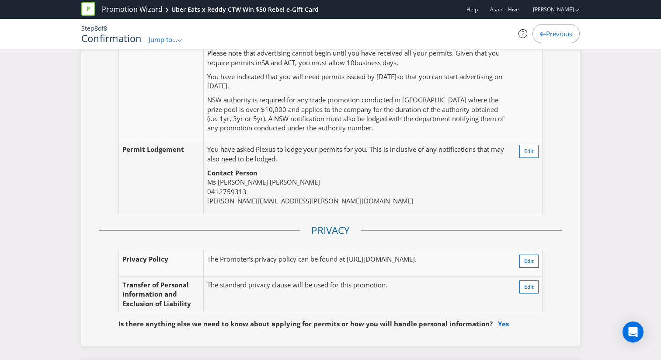
scroll to position [1909, 0]
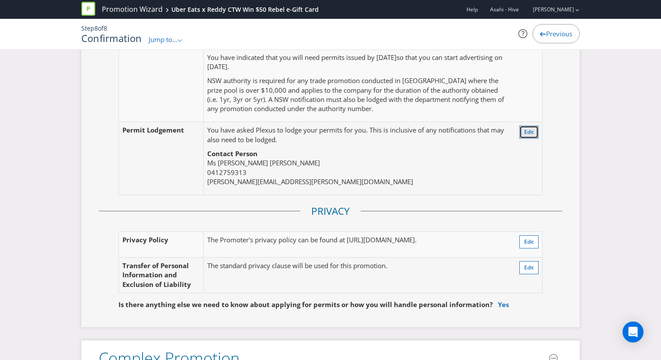
click at [530, 131] on span "Edit" at bounding box center [529, 131] width 10 height 7
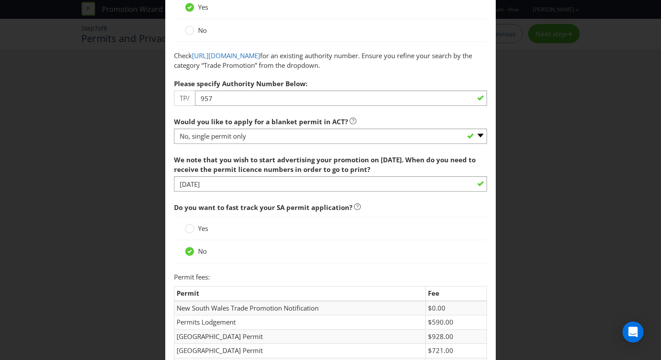
scroll to position [143, 0]
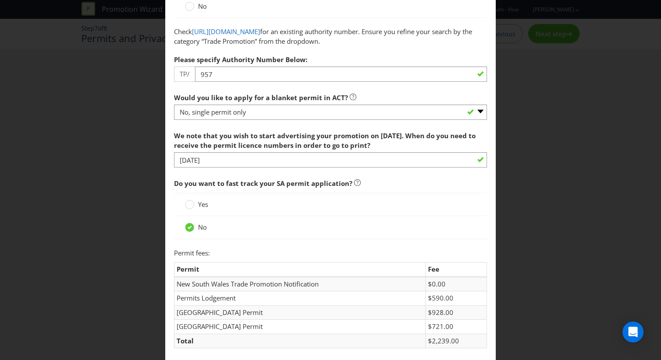
click at [195, 204] on label "Yes" at bounding box center [197, 204] width 25 height 9
click at [0, 0] on input "Yes" at bounding box center [0, 0] width 0 height 0
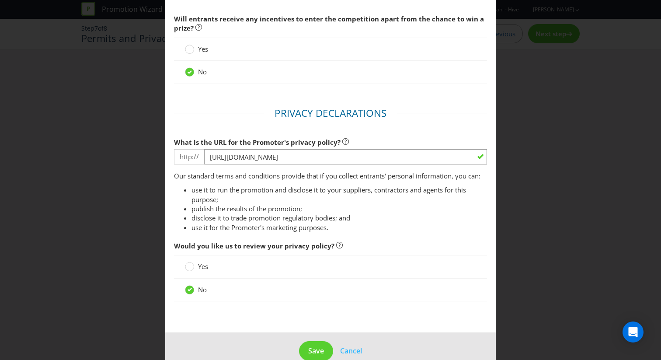
scroll to position [989, 0]
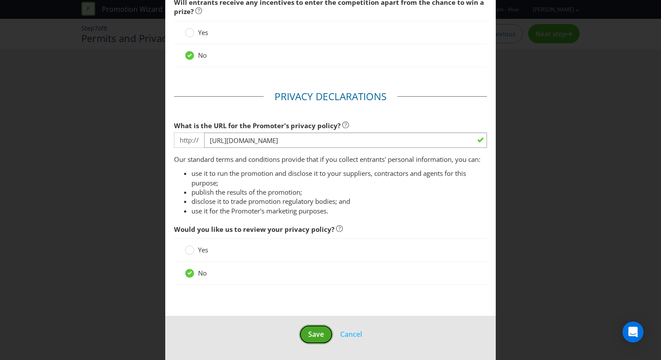
click at [308, 331] on span "Save" at bounding box center [316, 334] width 16 height 10
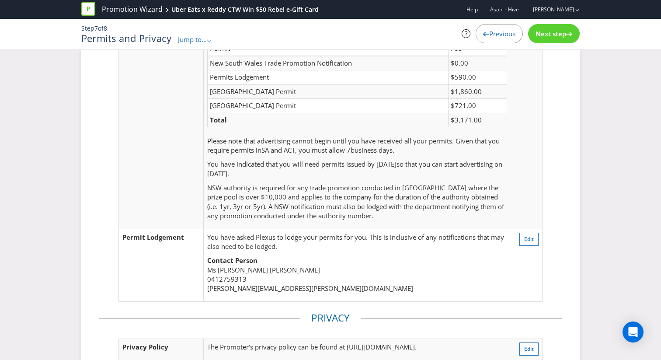
scroll to position [18, 0]
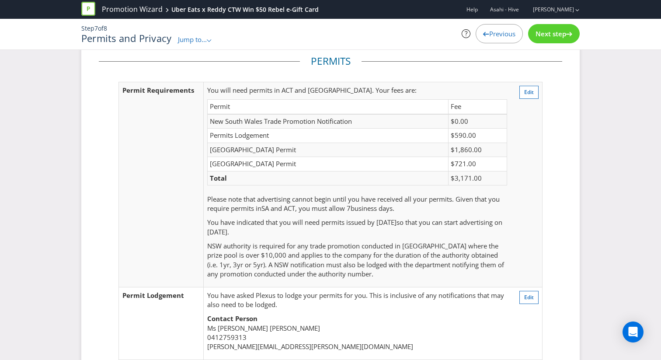
click at [548, 35] on span "Next step" at bounding box center [550, 33] width 31 height 9
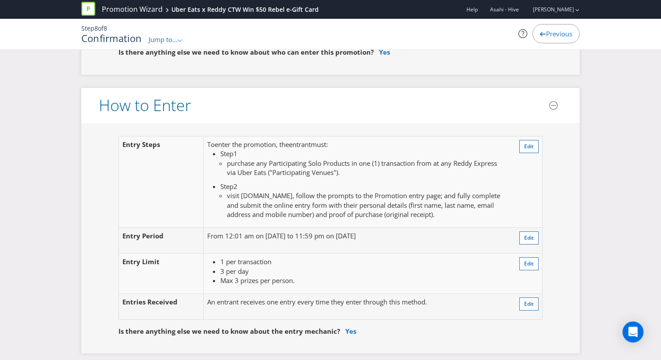
scroll to position [680, 0]
click at [533, 147] on span "Edit" at bounding box center [529, 145] width 10 height 7
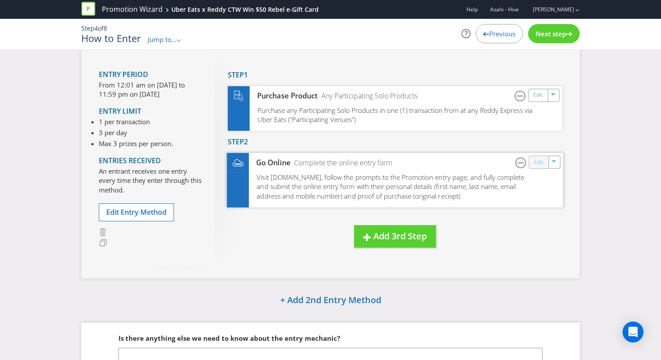
scroll to position [6, 0]
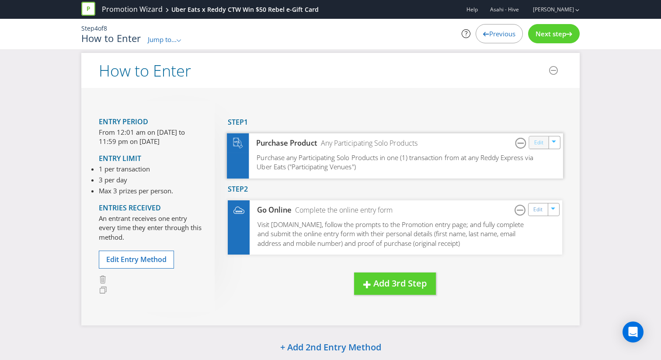
click at [539, 143] on link "Edit" at bounding box center [538, 142] width 9 height 10
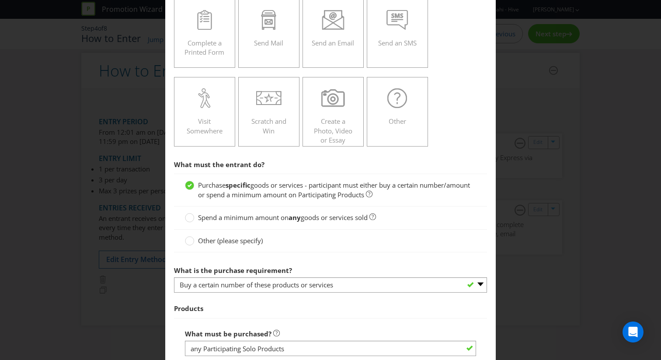
scroll to position [388, 0]
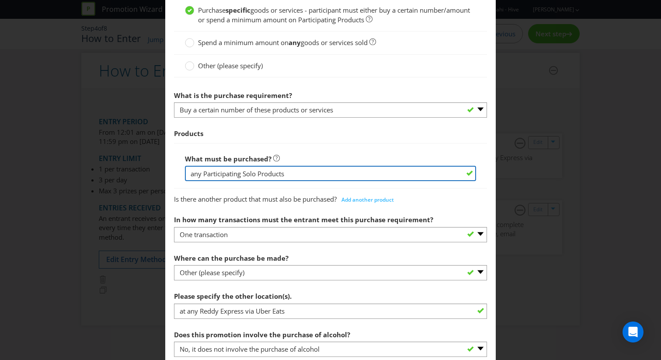
click at [258, 173] on input "any Participating Solo Products" at bounding box center [330, 173] width 291 height 15
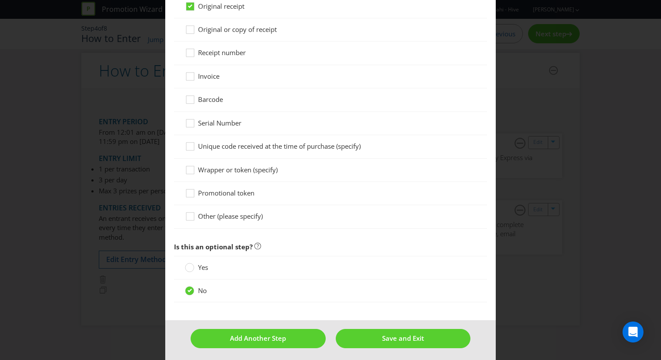
scroll to position [852, 0]
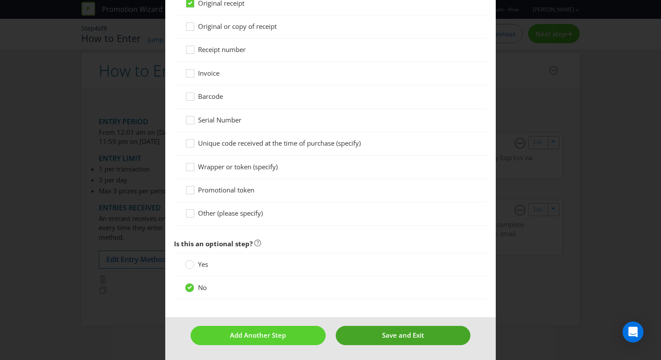
type input "any Participating Solo Energy Products"
click at [363, 326] on button "Save and Exit" at bounding box center [403, 335] width 135 height 19
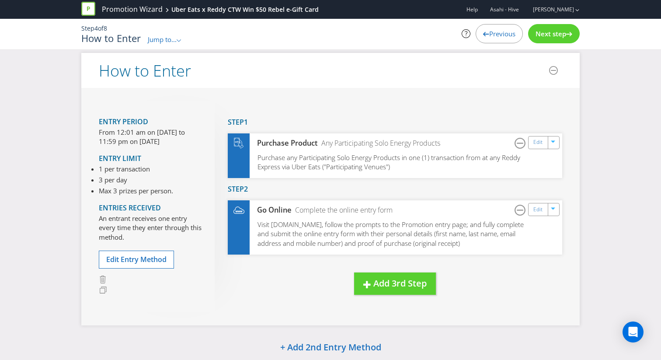
click at [560, 42] on div "Next step" at bounding box center [554, 33] width 52 height 19
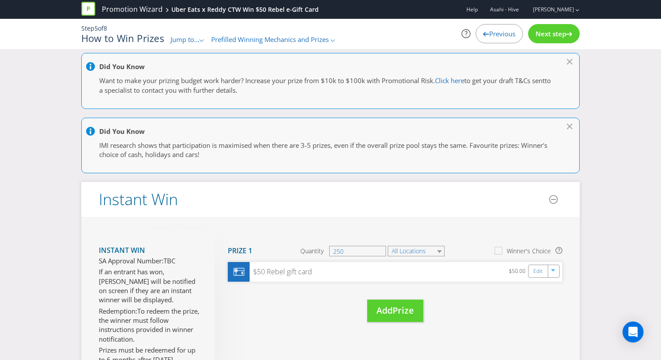
click at [560, 42] on div "Next step" at bounding box center [554, 33] width 52 height 19
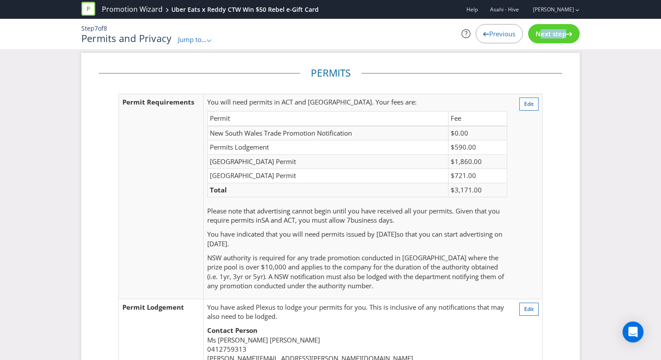
click at [560, 42] on div "Next step" at bounding box center [554, 33] width 52 height 19
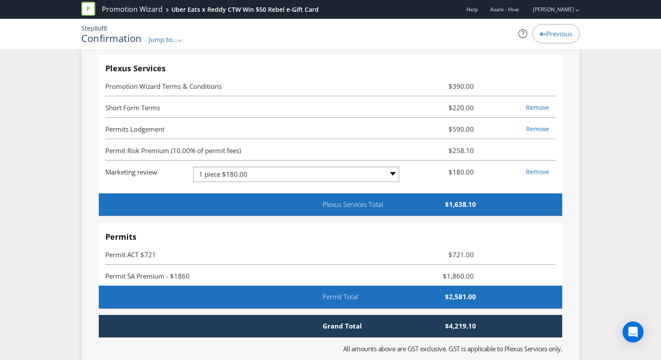
scroll to position [2418, 0]
